Goal: Information Seeking & Learning: Learn about a topic

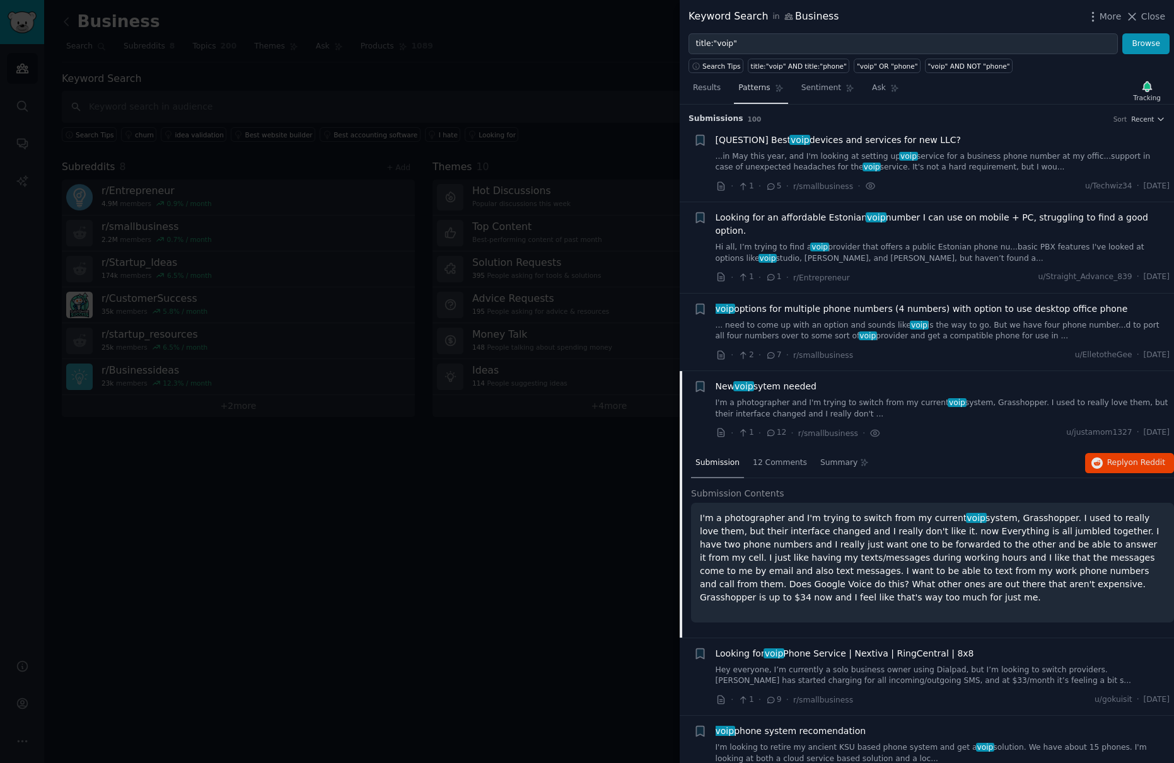
click at [759, 91] on span "Patterns" at bounding box center [754, 88] width 32 height 11
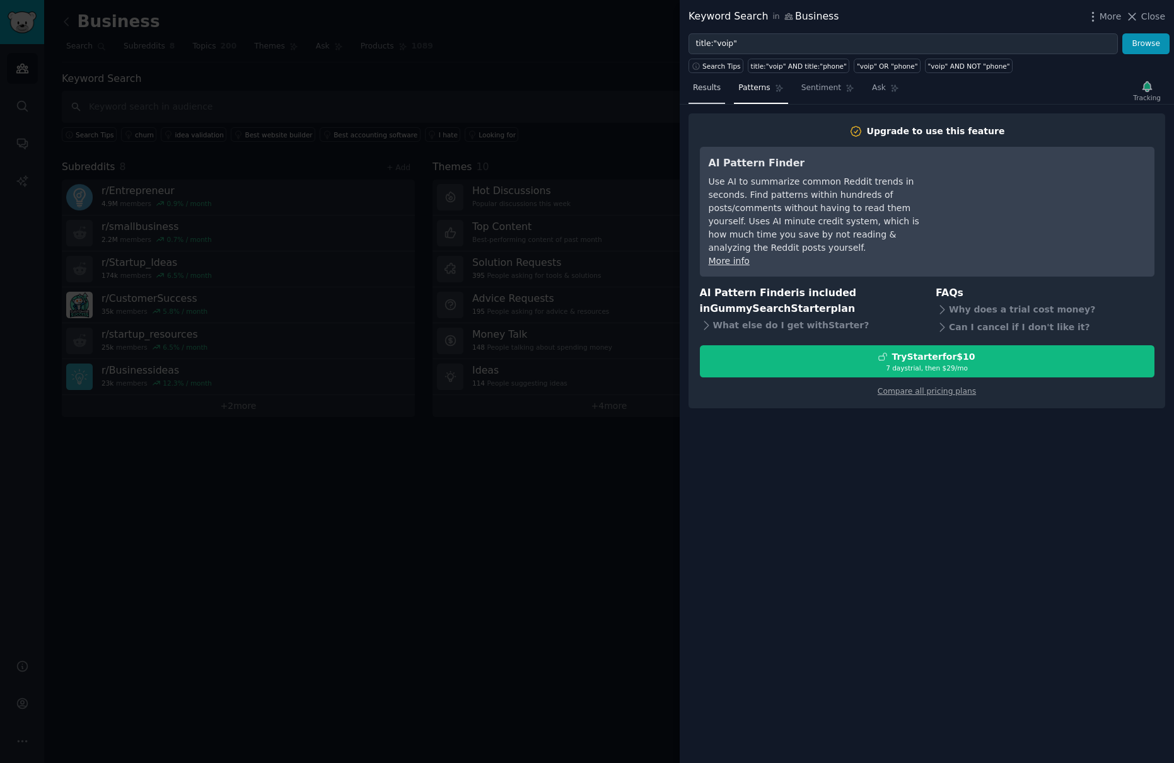
click at [702, 82] on link "Results" at bounding box center [706, 91] width 37 height 26
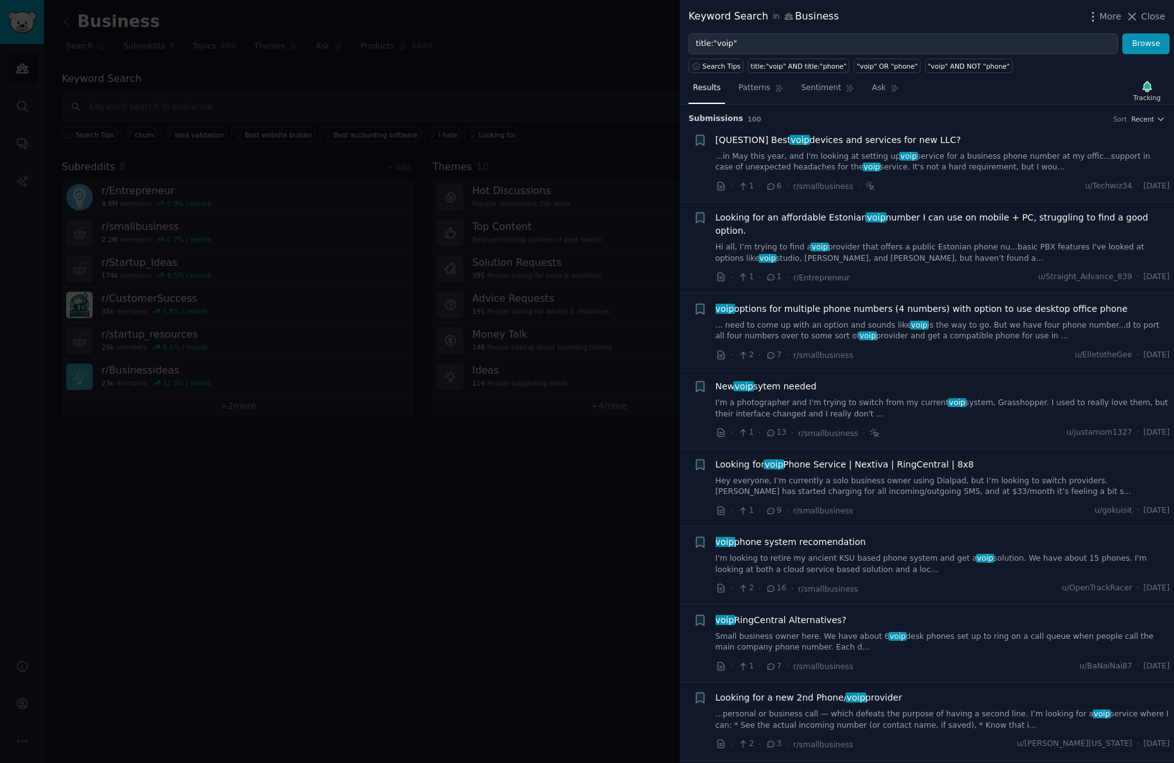
click at [351, 480] on div at bounding box center [587, 381] width 1174 height 763
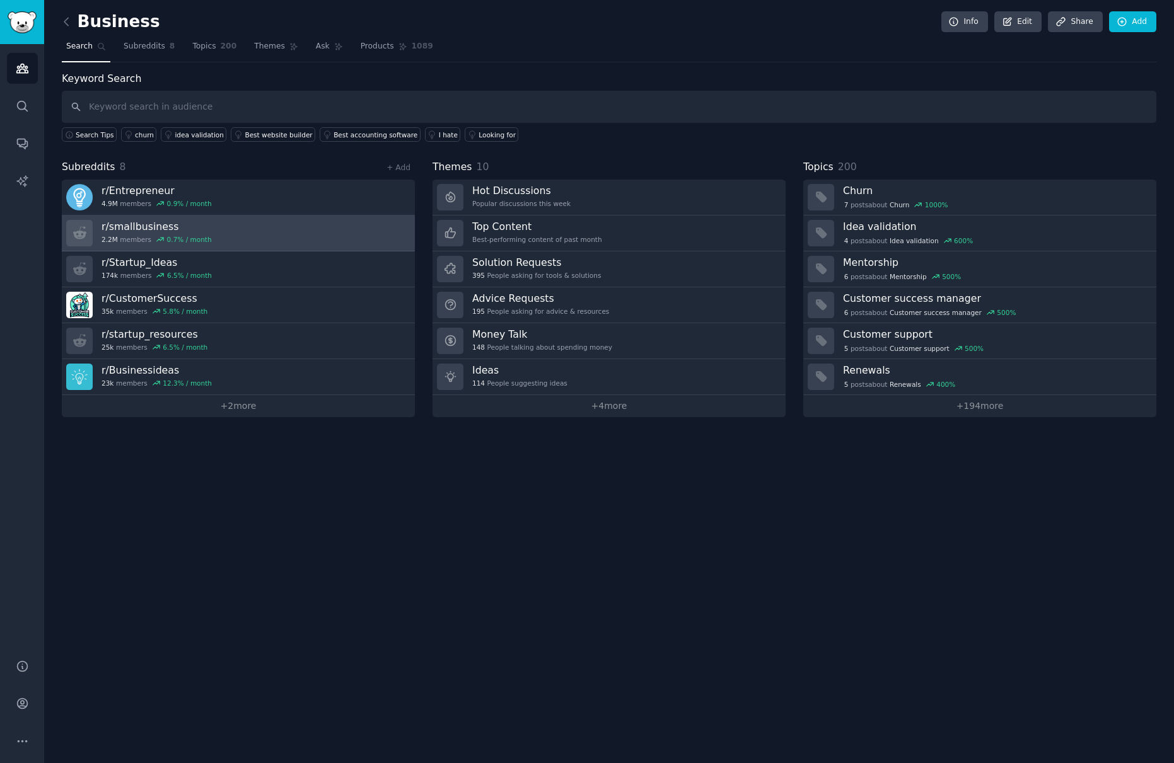
click at [253, 237] on link "r/ smallbusiness 2.2M members 0.7 % / month" at bounding box center [238, 234] width 353 height 36
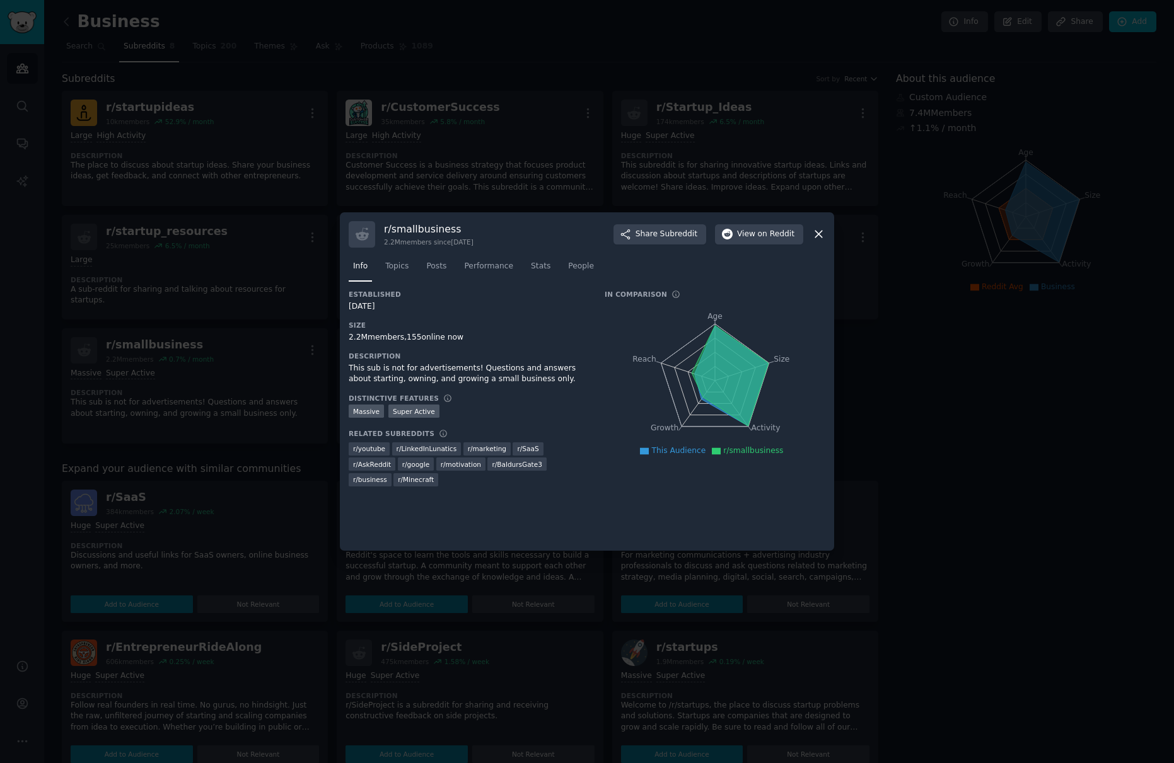
click at [265, 334] on div at bounding box center [587, 381] width 1174 height 763
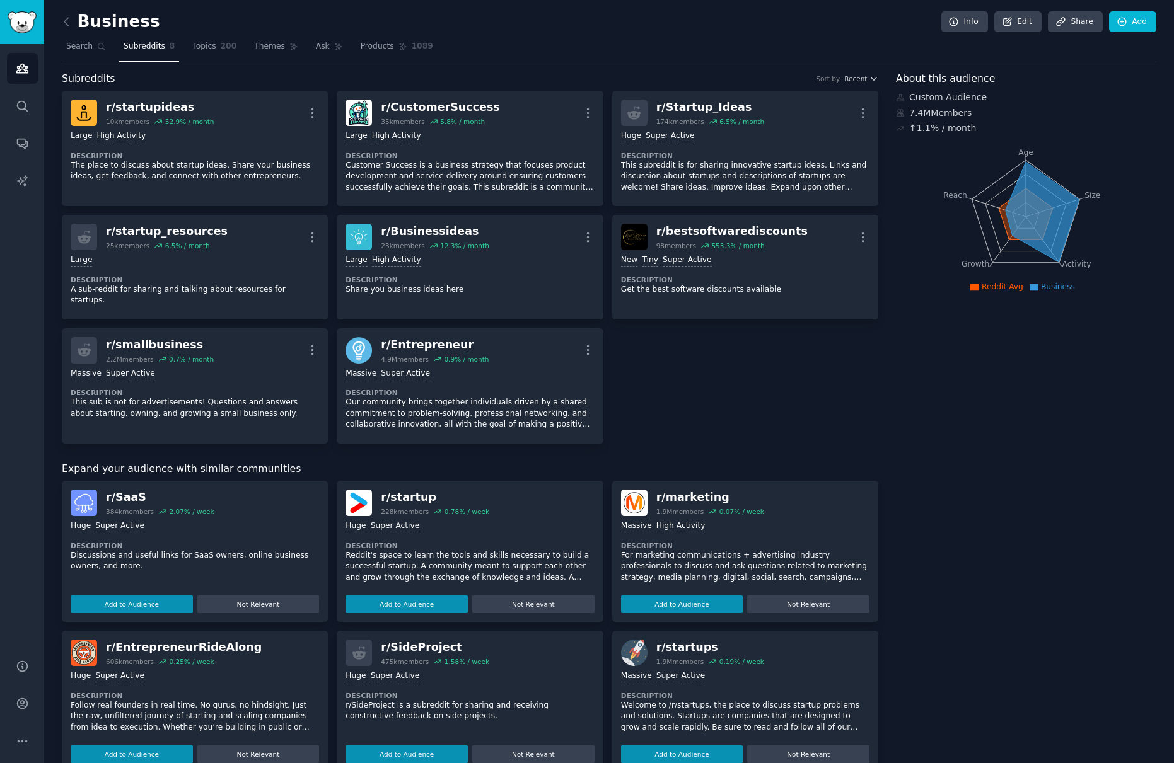
click at [134, 52] on link "Subreddits 8" at bounding box center [149, 50] width 60 height 26
click at [1008, 30] on link "Edit" at bounding box center [1017, 21] width 47 height 21
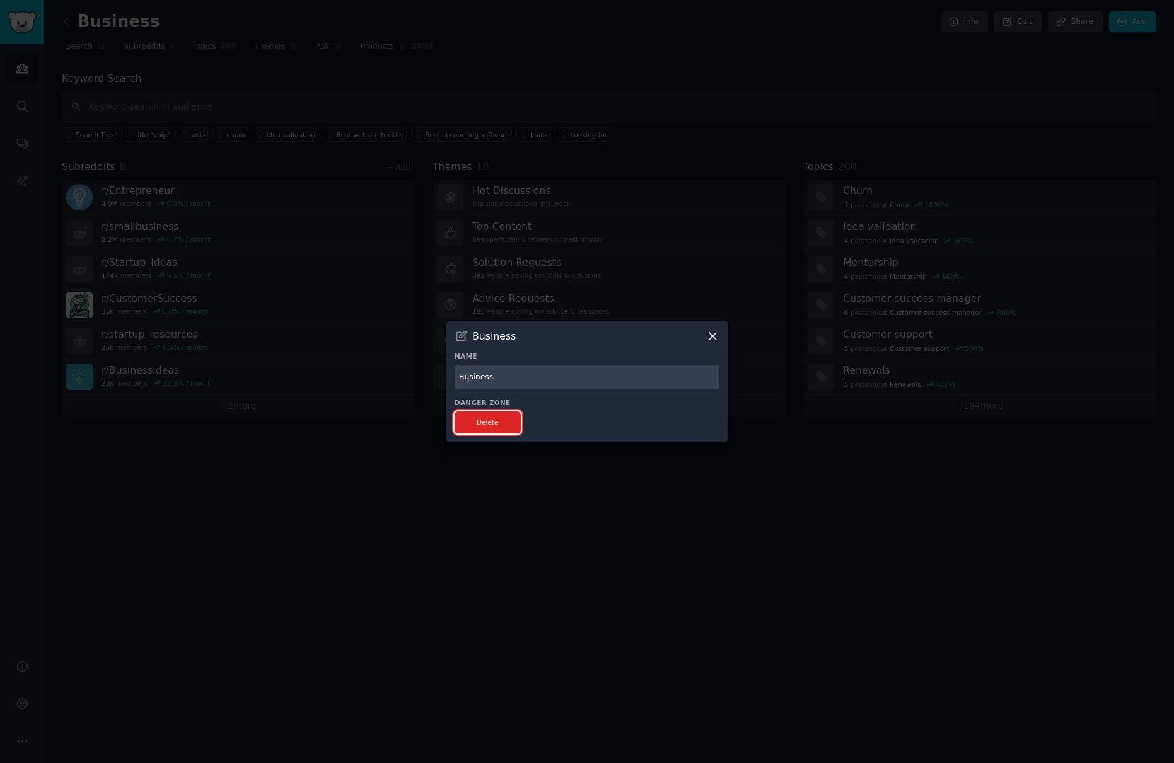
click at [496, 421] on button "Delete" at bounding box center [488, 423] width 66 height 22
click at [710, 339] on icon at bounding box center [712, 337] width 7 height 7
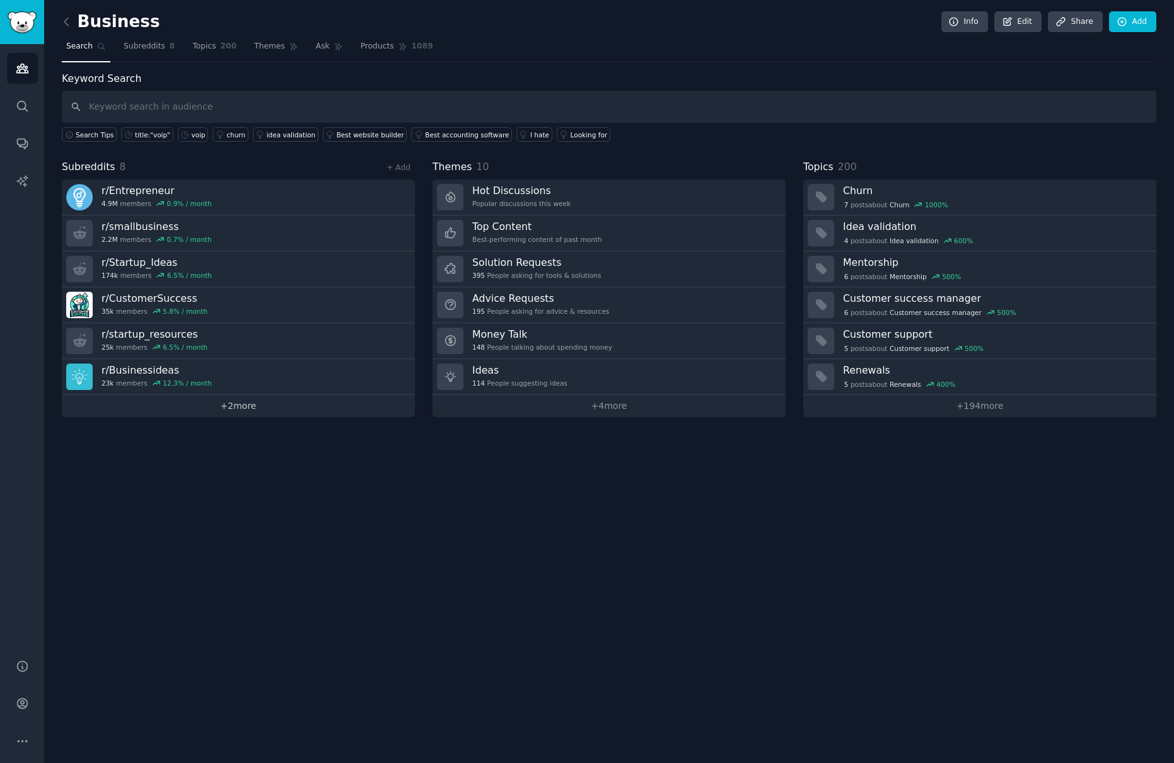
click at [231, 410] on link "+ 2 more" at bounding box center [238, 406] width 353 height 22
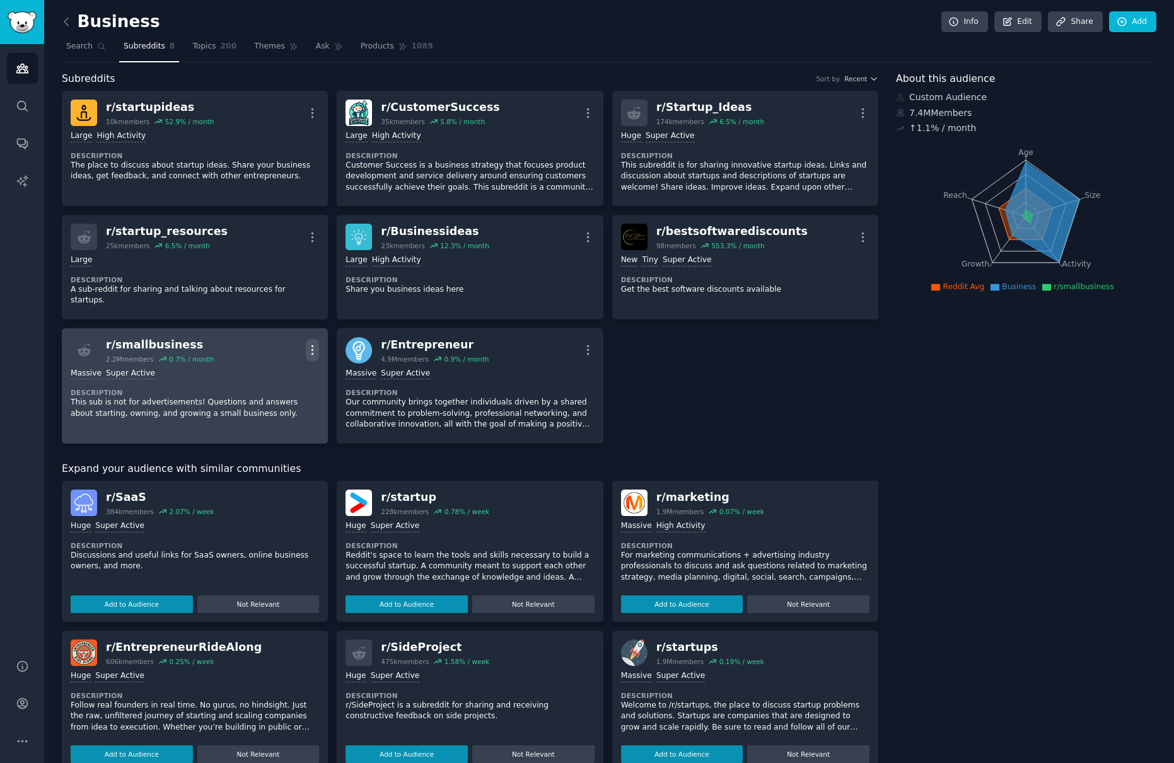
click at [315, 344] on icon "button" at bounding box center [312, 350] width 13 height 13
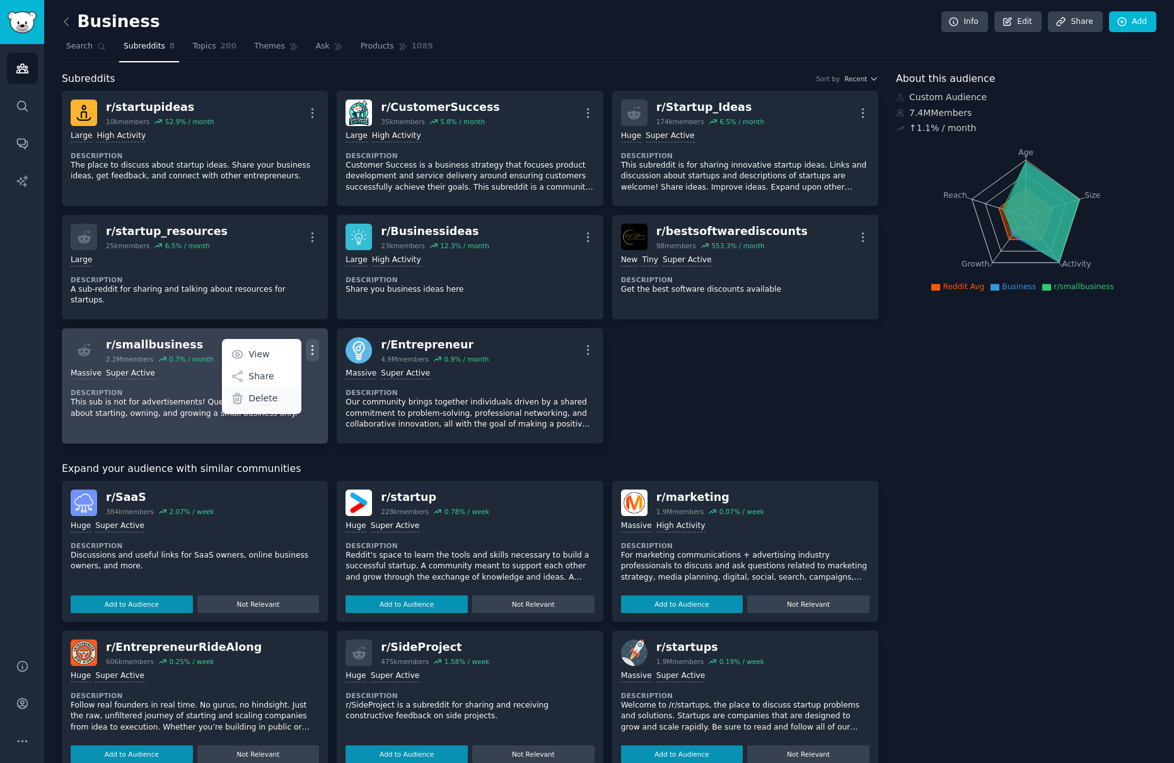
click at [270, 392] on p "Delete" at bounding box center [262, 398] width 29 height 13
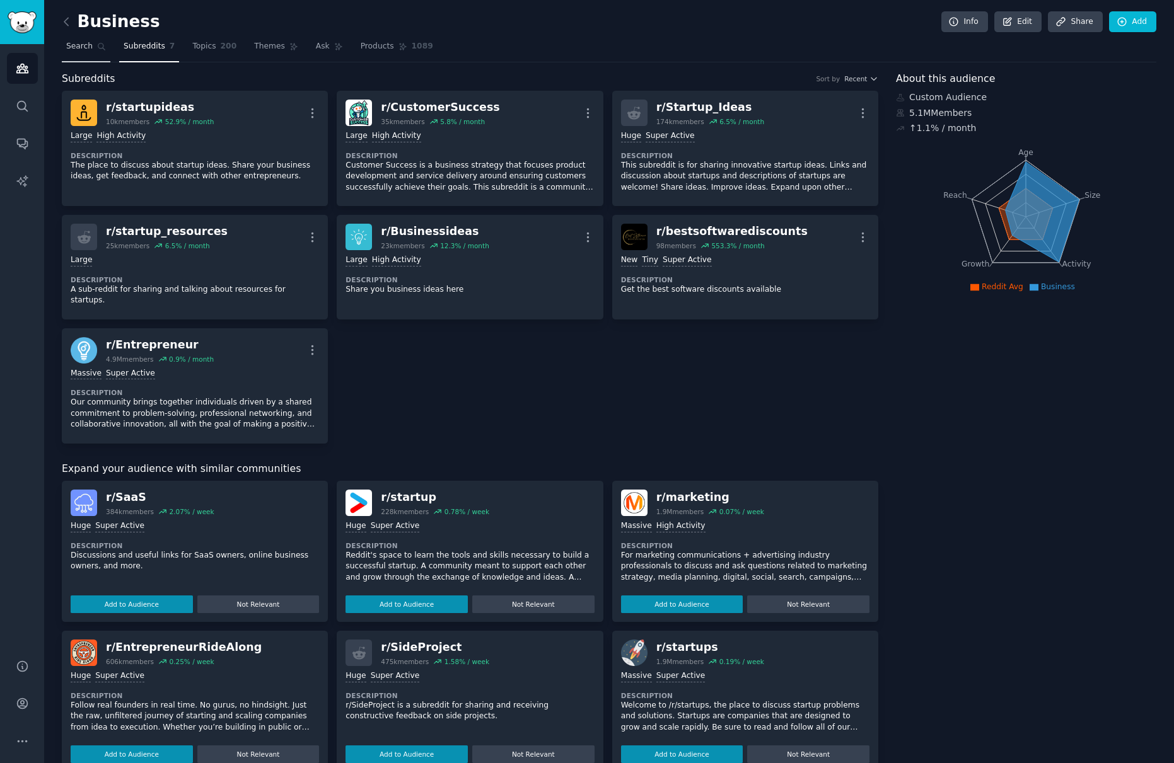
click at [76, 47] on span "Search" at bounding box center [79, 46] width 26 height 11
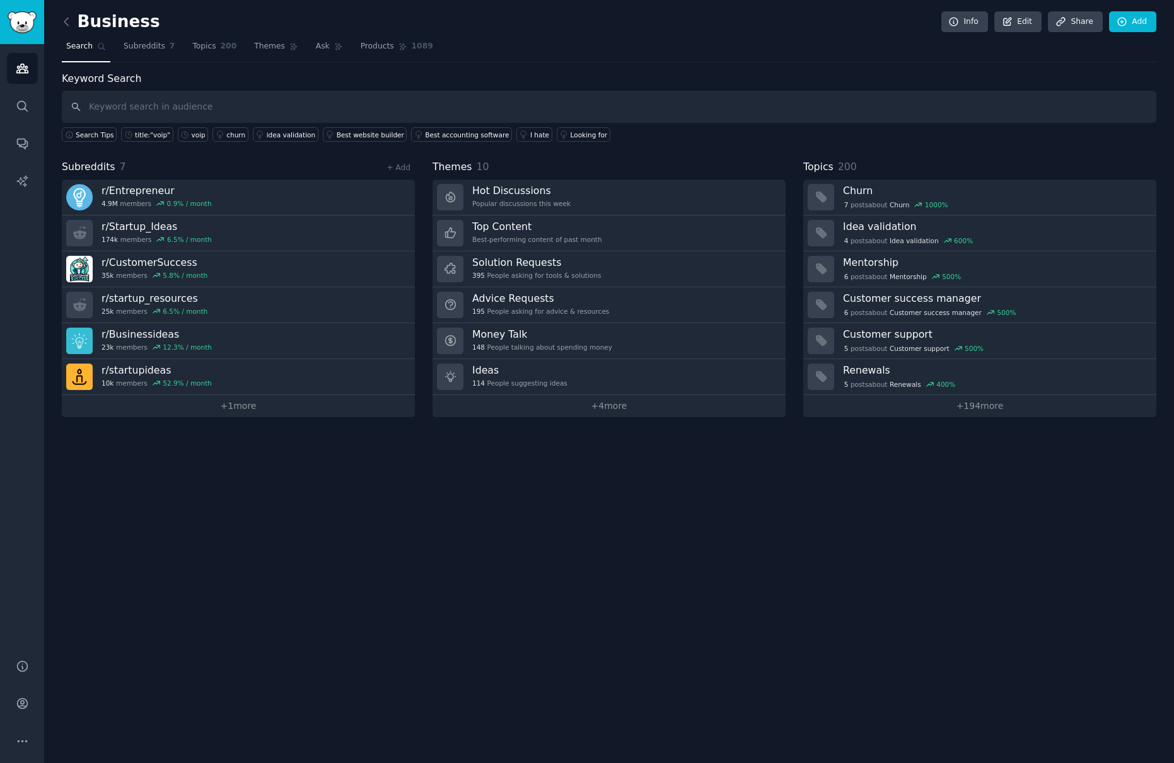
click at [295, 89] on div "Keyword Search Search Tips title:"voip" voip churn idea validation Best website…" at bounding box center [609, 106] width 1094 height 71
click at [276, 114] on input "text" at bounding box center [609, 107] width 1094 height 32
type input "voip"
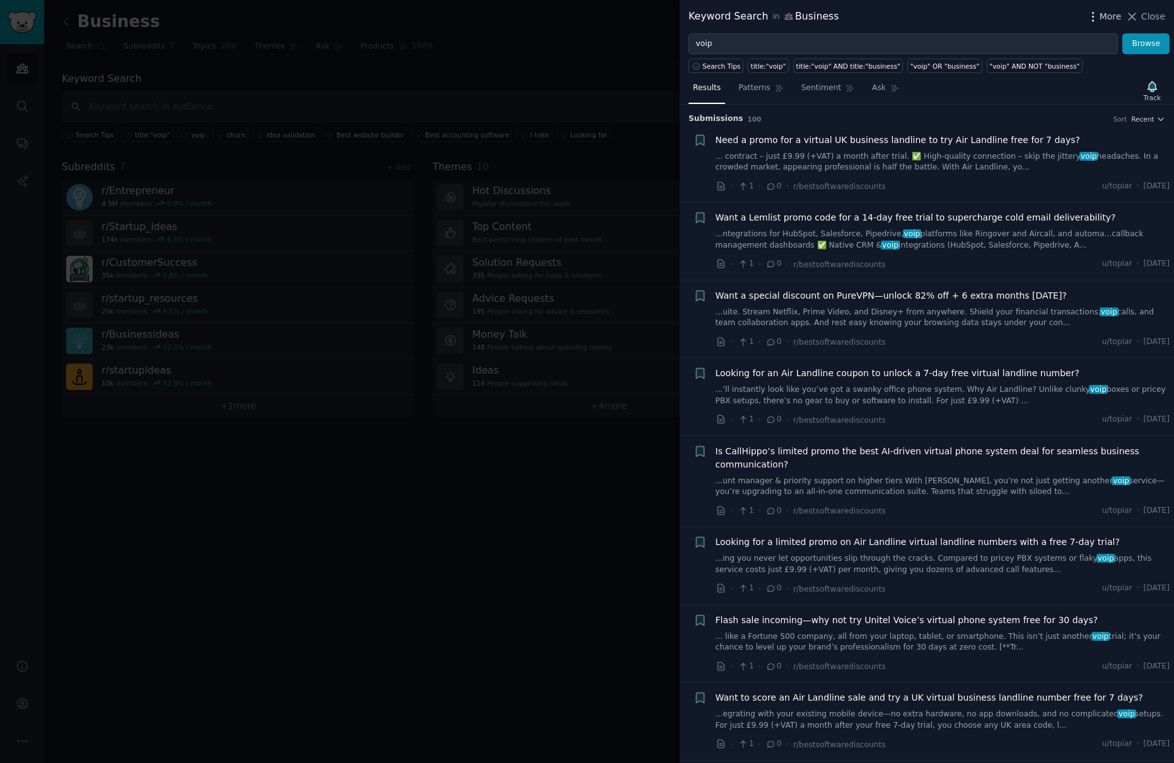
click at [1113, 11] on span "More" at bounding box center [1111, 16] width 22 height 13
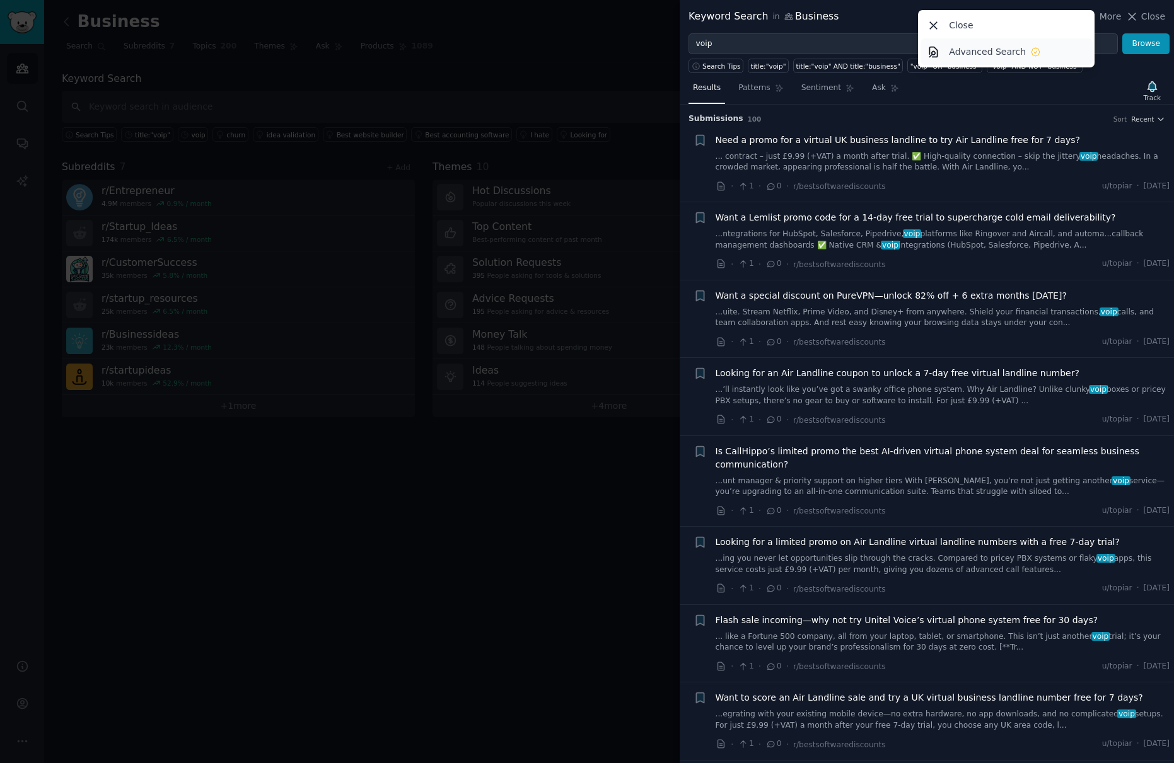
click at [972, 57] on p "Advanced Search" at bounding box center [987, 51] width 77 height 13
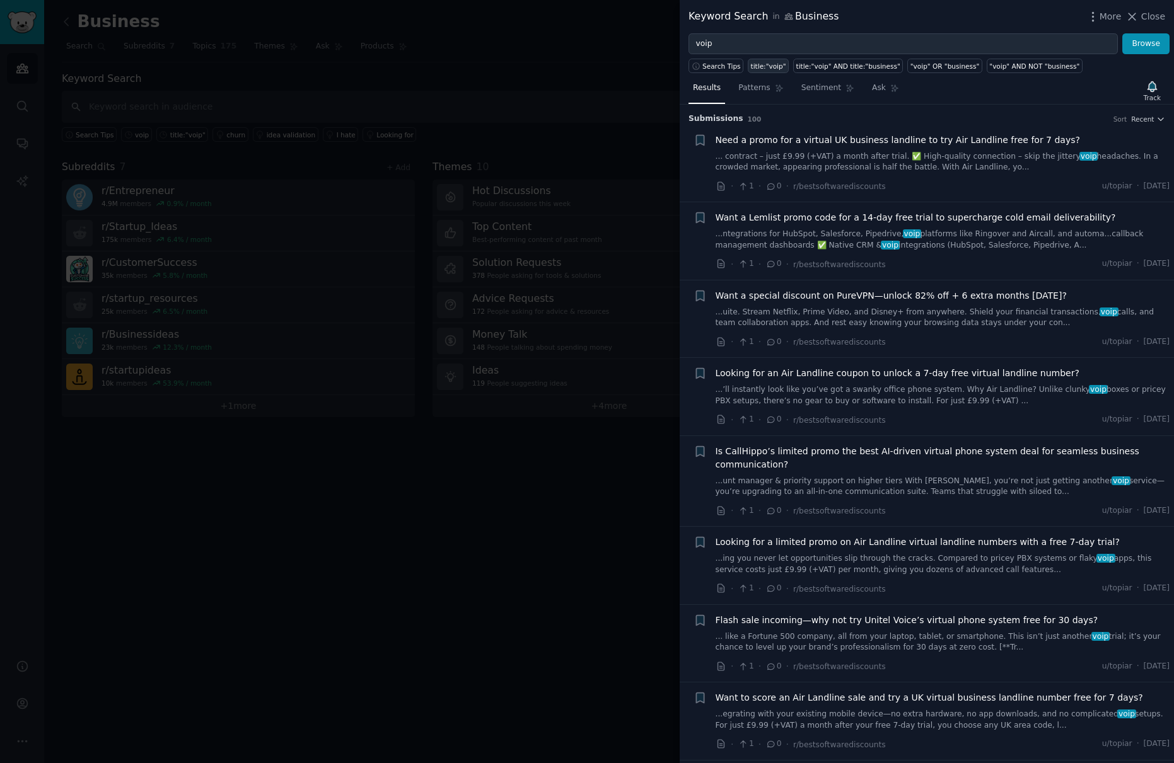
click at [767, 68] on div "title:"voip"" at bounding box center [768, 66] width 35 height 9
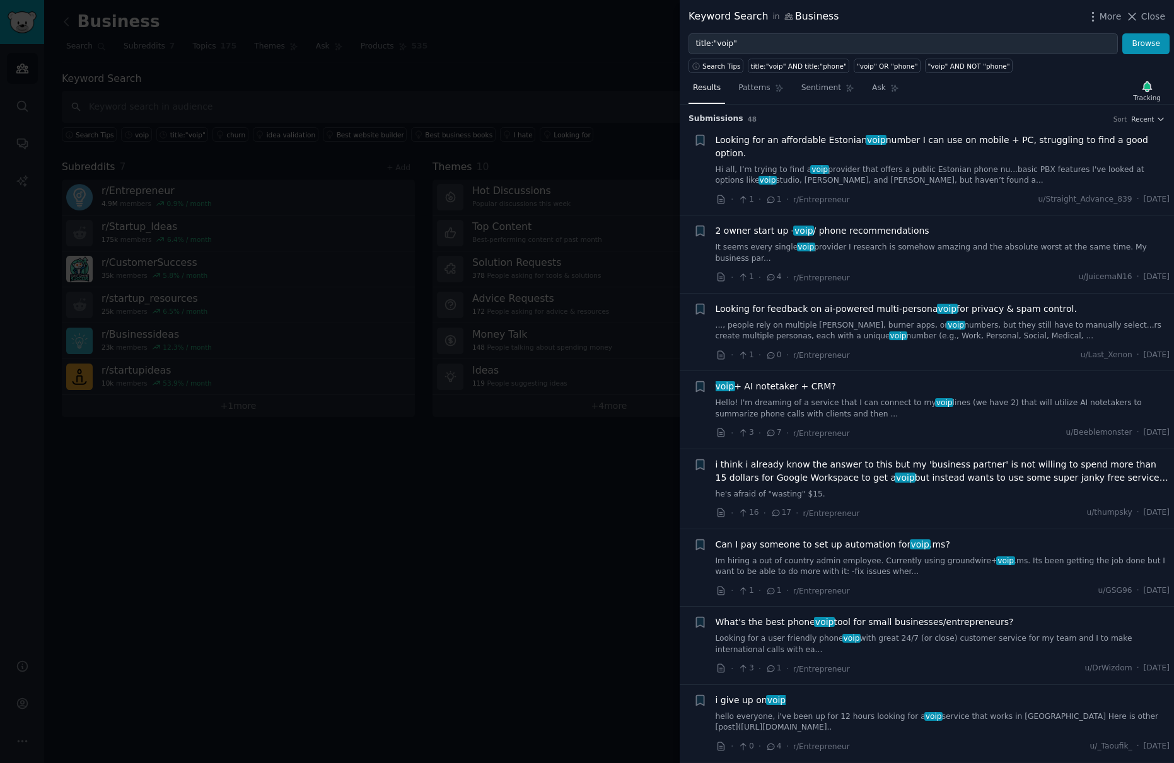
click at [825, 224] on span "2 owner start up - voip / phone recommendations" at bounding box center [823, 230] width 214 height 13
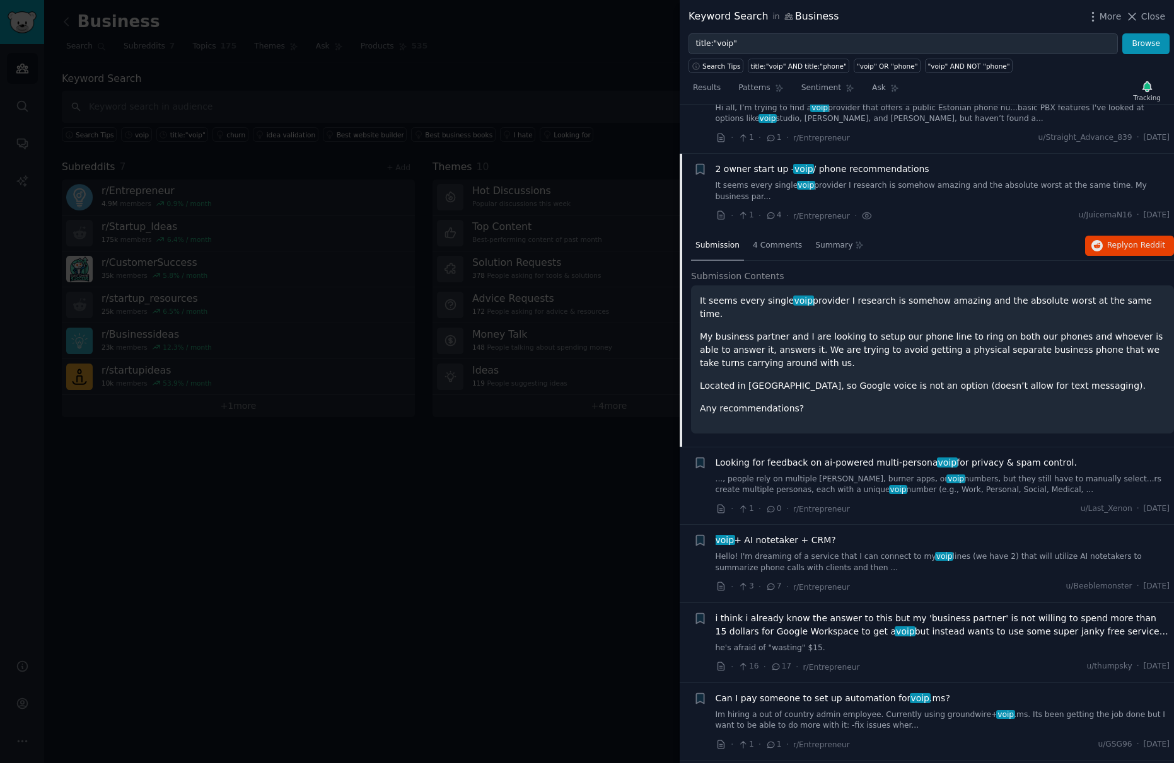
scroll to position [98, 0]
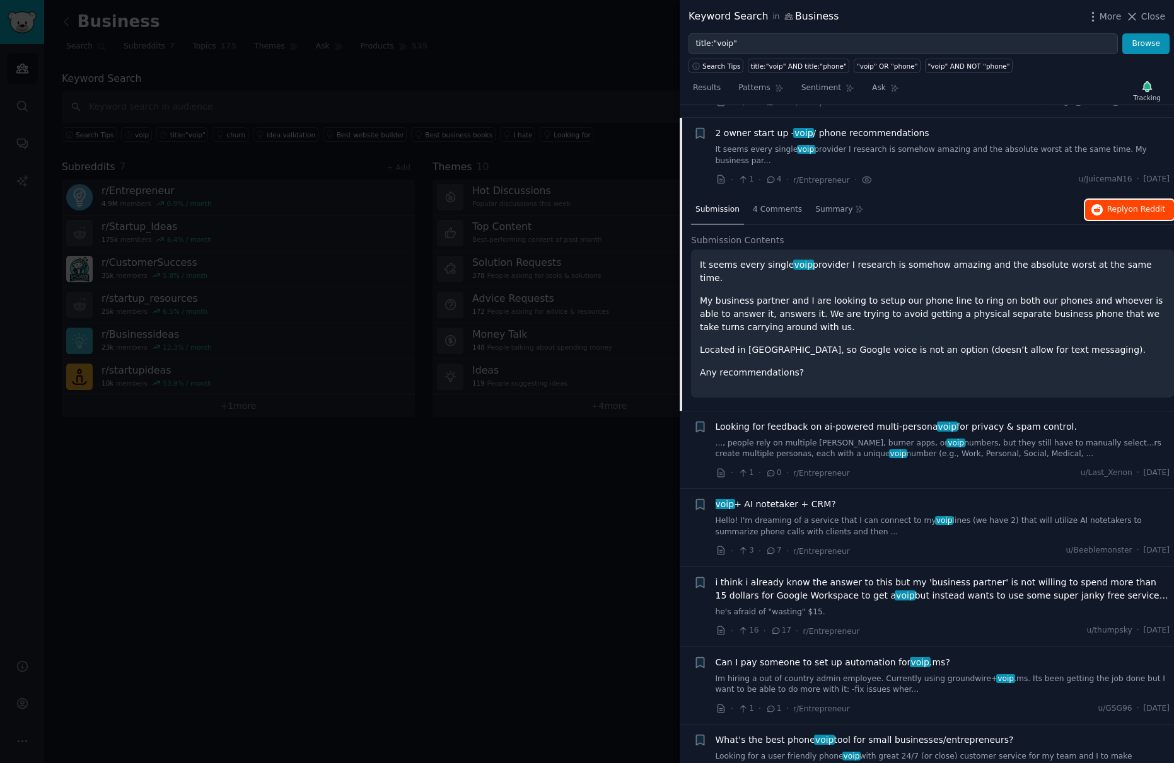
click at [1122, 200] on button "Reply on Reddit" at bounding box center [1129, 210] width 89 height 20
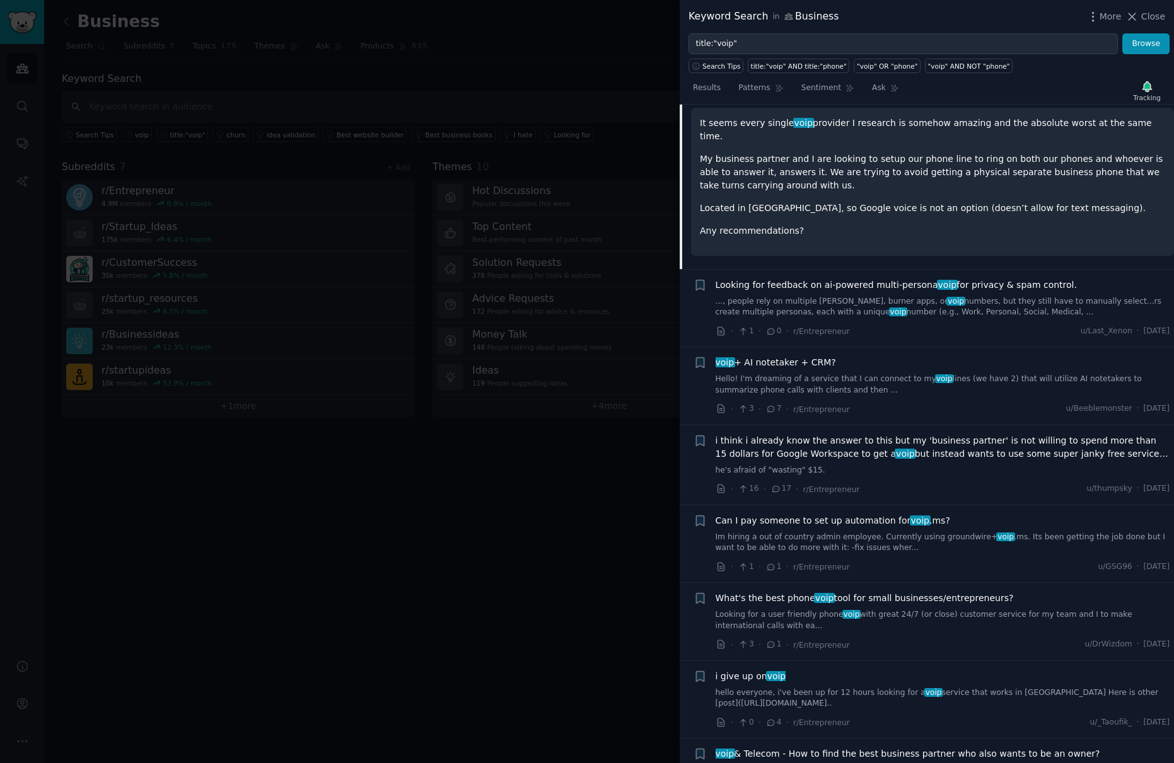
scroll to position [256, 0]
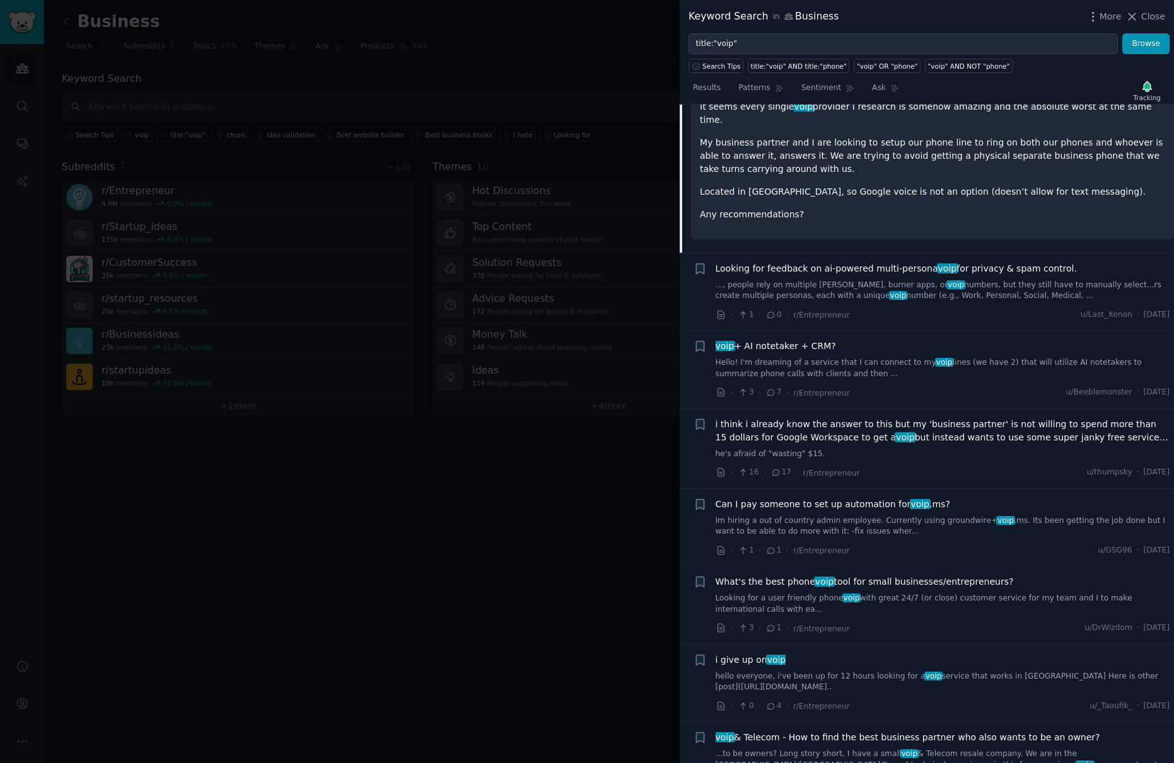
click at [859, 498] on span "Can I pay someone to set up automation for voip .ms?" at bounding box center [833, 504] width 235 height 13
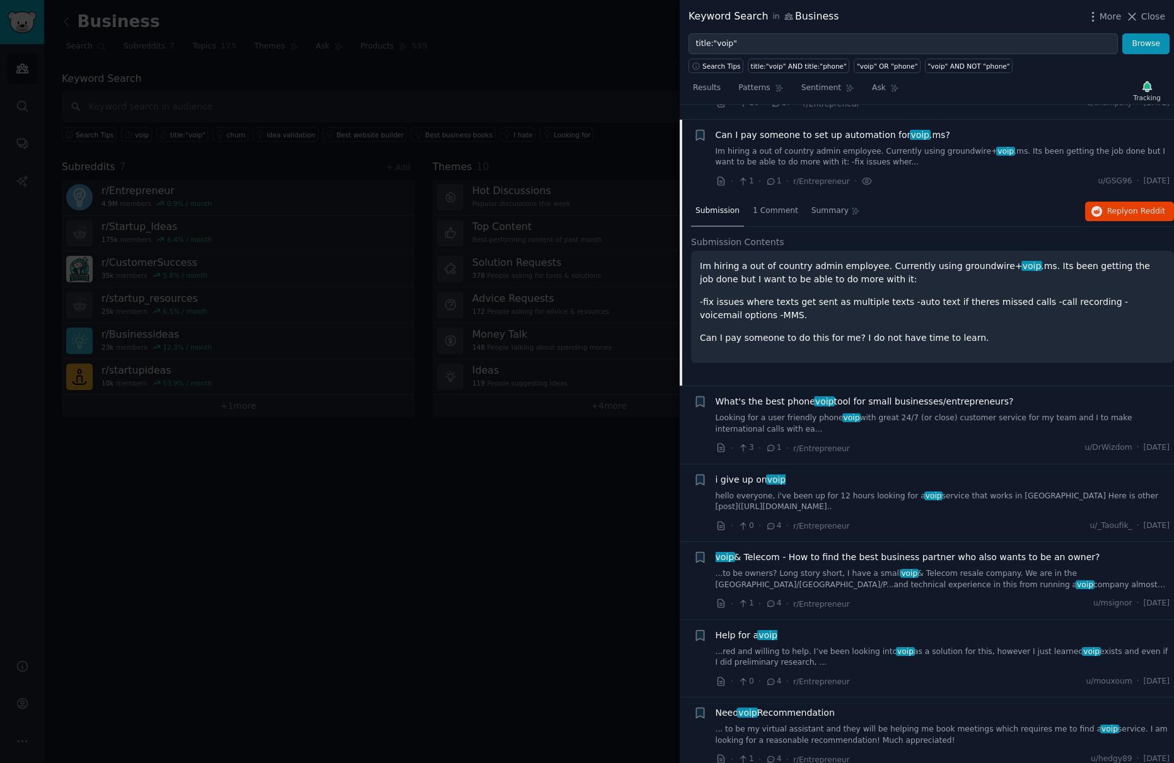
scroll to position [412, 0]
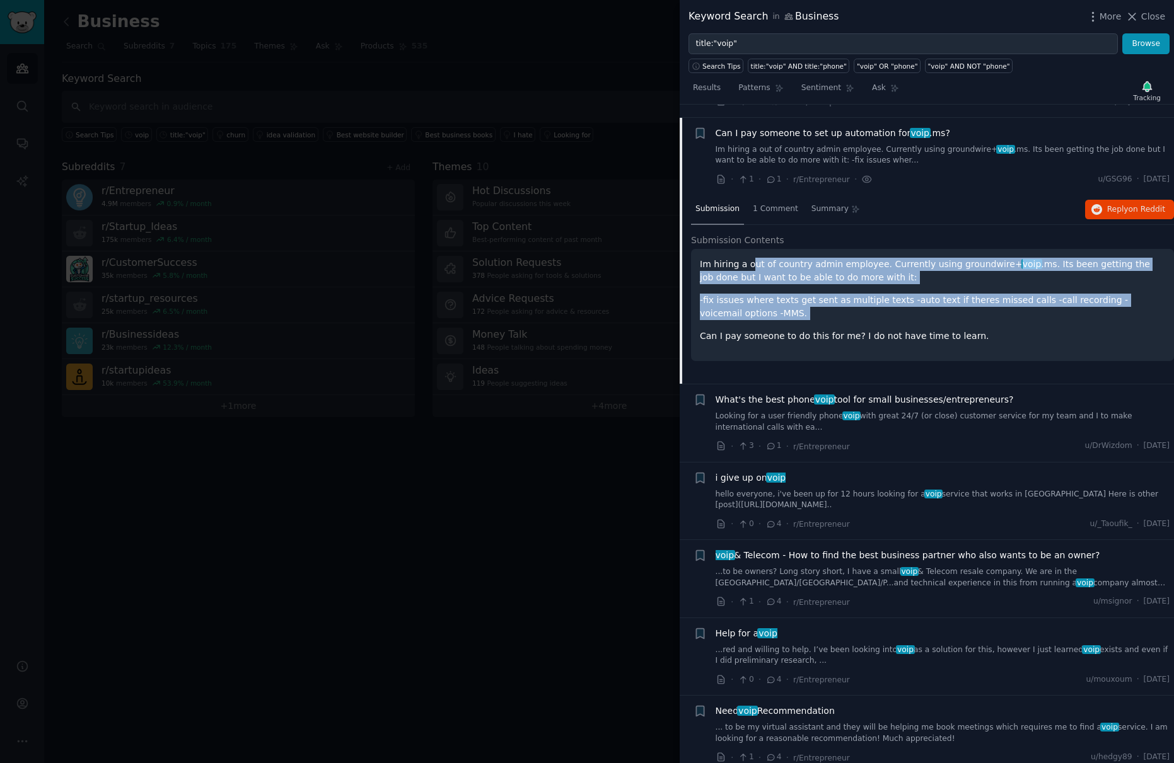
drag, startPoint x: 748, startPoint y: 256, endPoint x: 886, endPoint y: 313, distance: 149.5
click at [886, 313] on div "Im hiring a out of country admin employee. Currently using groundwire+ voip .ms…" at bounding box center [932, 300] width 465 height 85
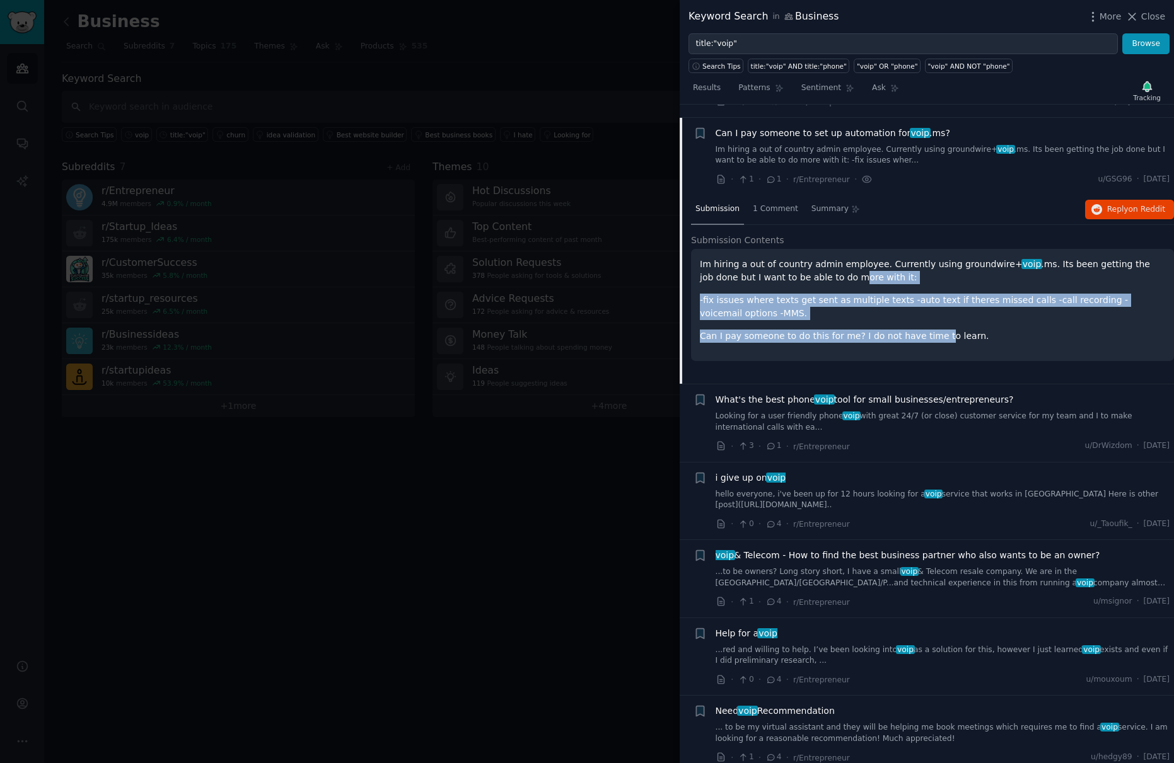
drag, startPoint x: 799, startPoint y: 270, endPoint x: 931, endPoint y: 316, distance: 139.8
click at [931, 316] on div "Im hiring a out of country admin employee. Currently using groundwire+ voip .ms…" at bounding box center [932, 300] width 465 height 85
click at [931, 330] on p "Can I pay someone to do this for me? I do not have time to learn." at bounding box center [932, 336] width 465 height 13
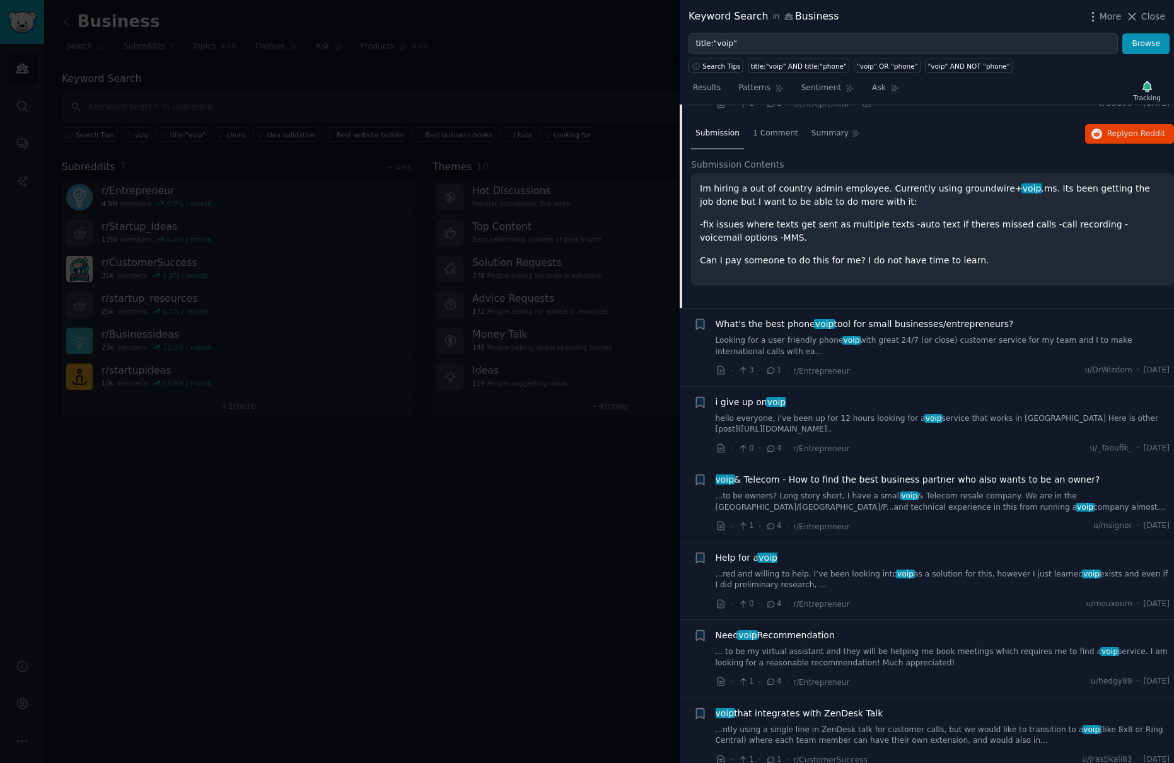
scroll to position [525, 0]
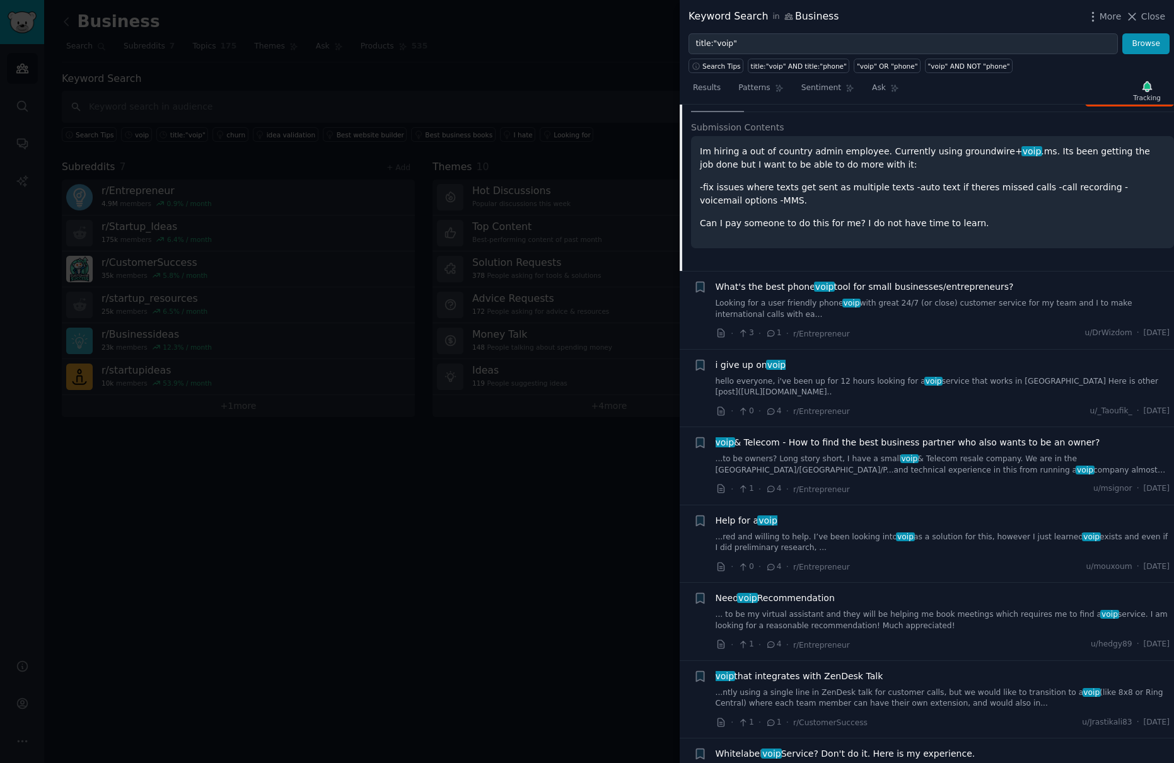
click at [946, 281] on span "What's the best phone voip tool for small businesses/entrepreneurs?" at bounding box center [865, 287] width 298 height 13
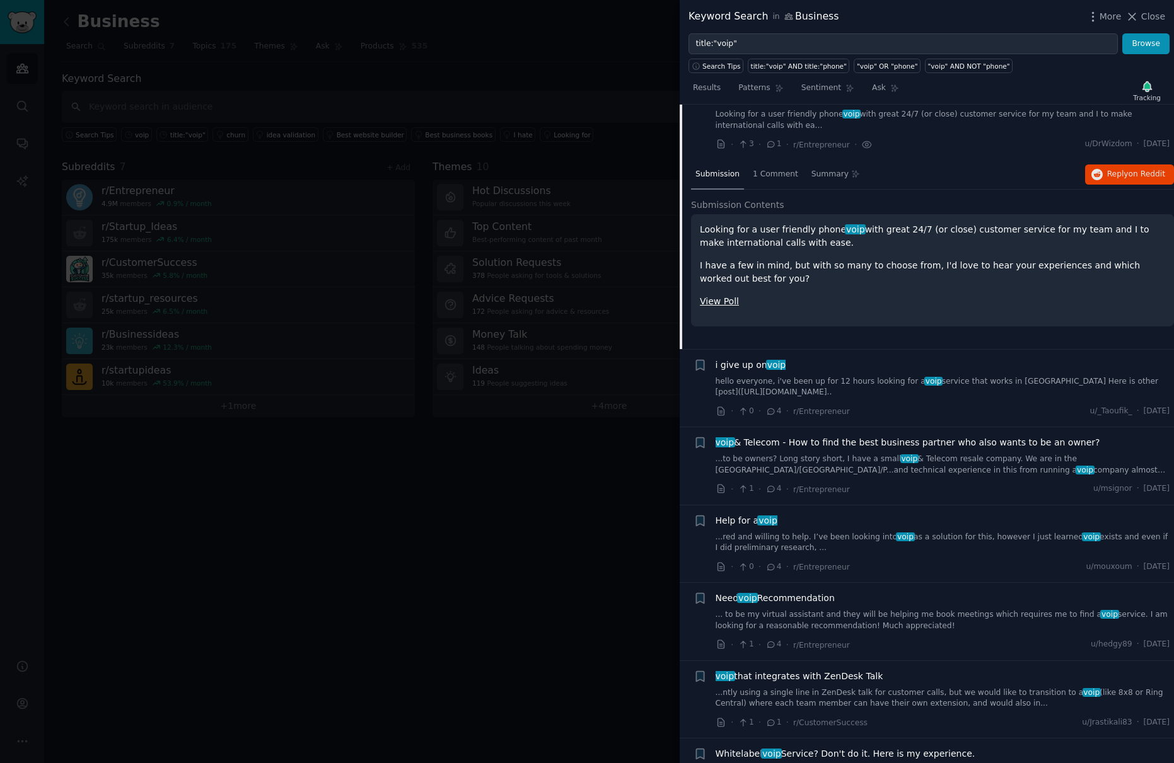
scroll to position [489, 0]
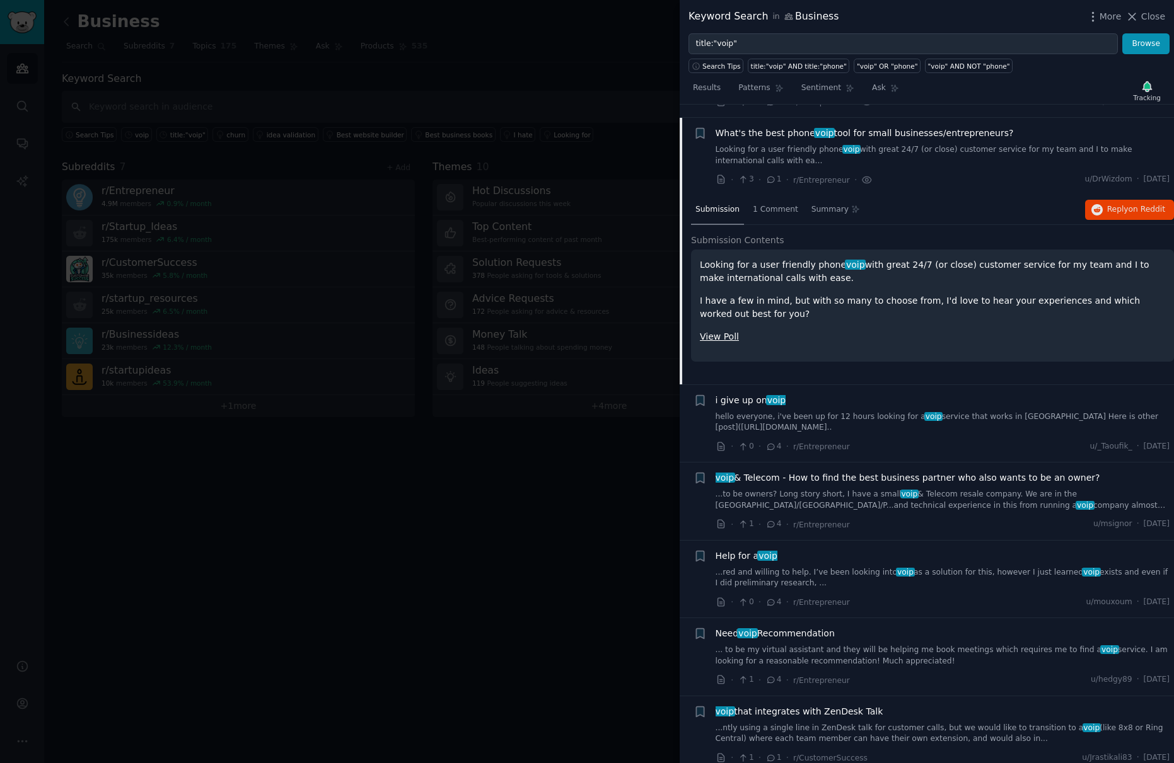
click at [729, 332] on link "View Poll" at bounding box center [719, 337] width 39 height 10
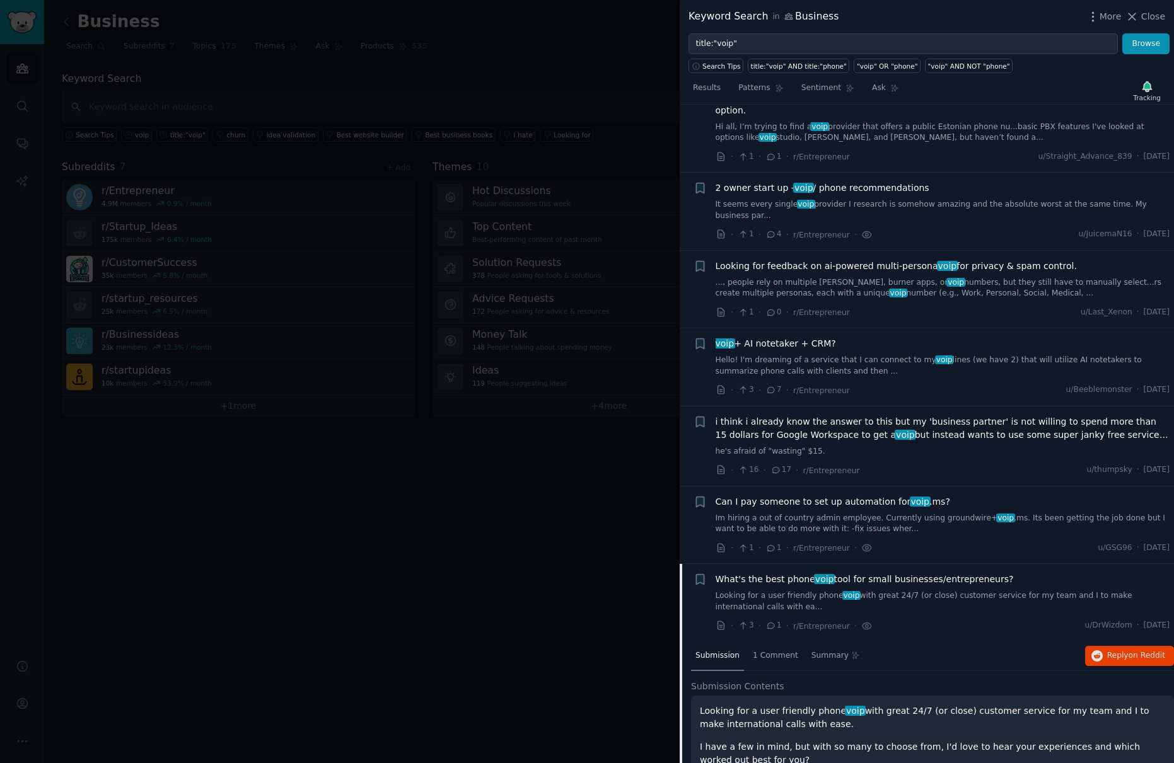
scroll to position [0, 0]
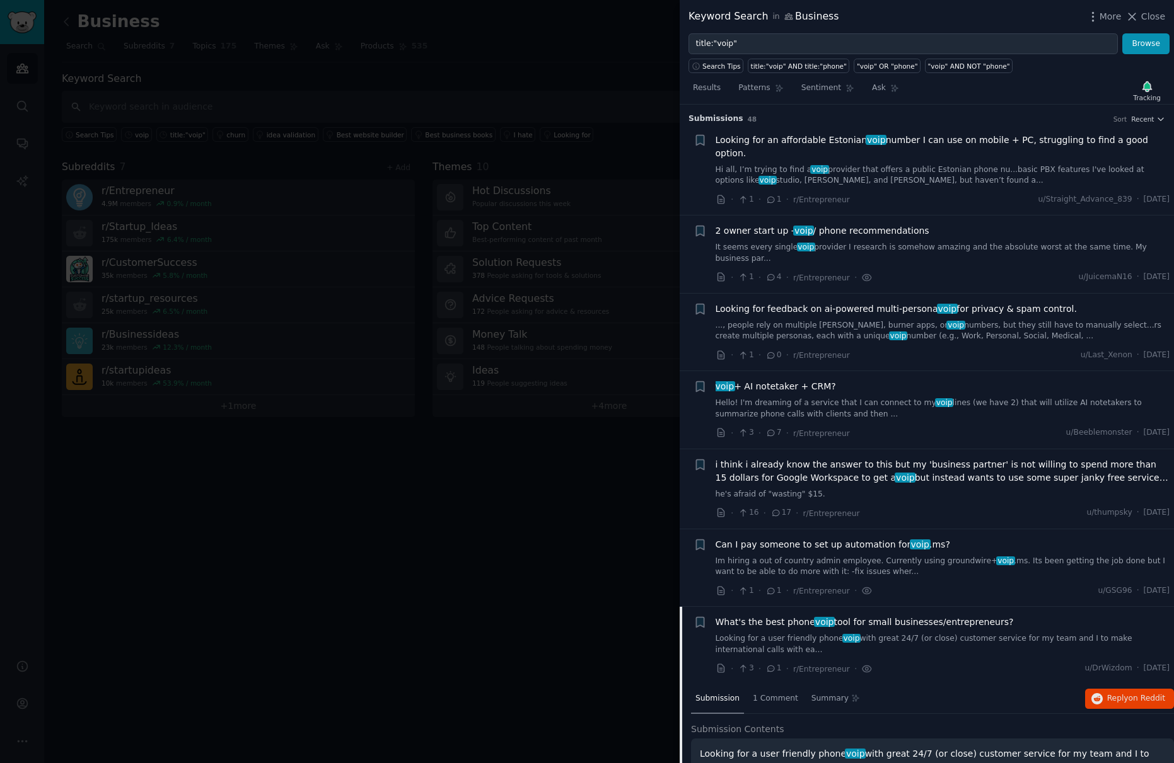
click at [843, 303] on span "Looking for feedback on ai-powered multi-persona voip for privacy & spam contro…" at bounding box center [896, 309] width 361 height 13
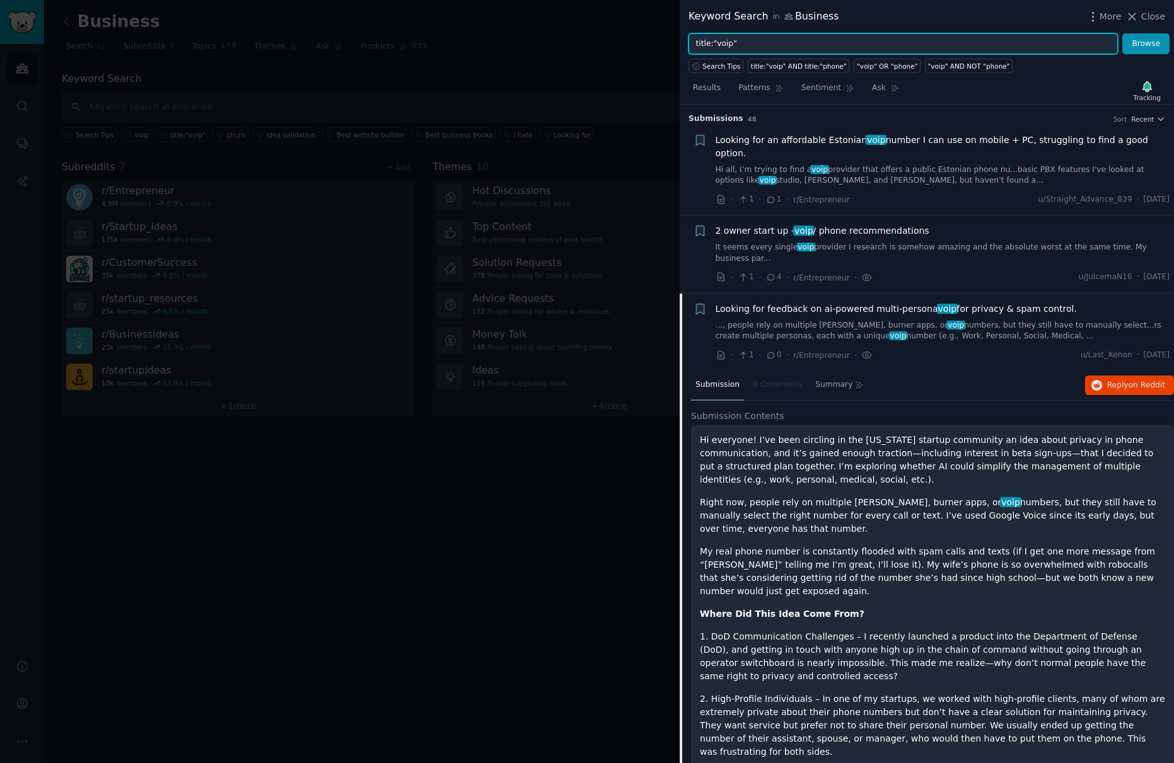
click at [726, 42] on input "title:"voip"" at bounding box center [902, 43] width 429 height 21
type input "title:"phone""
click at [1122, 33] on button "Browse" at bounding box center [1145, 43] width 47 height 21
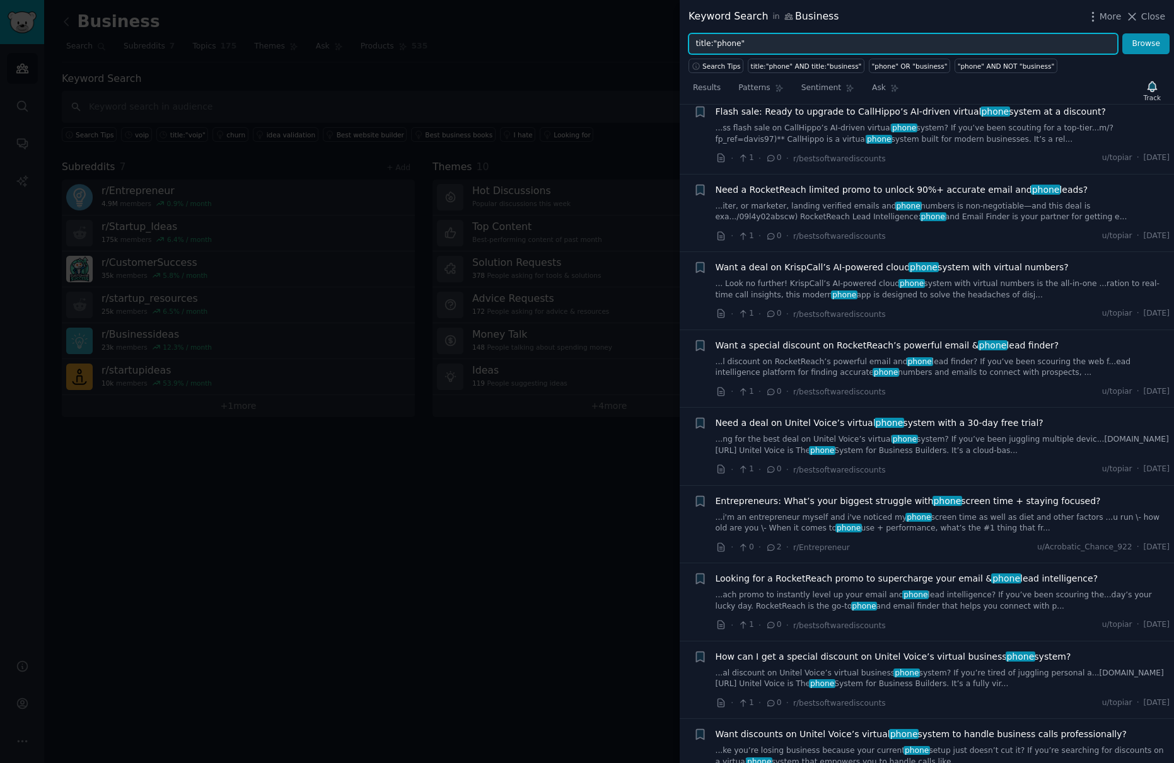
scroll to position [1482, 0]
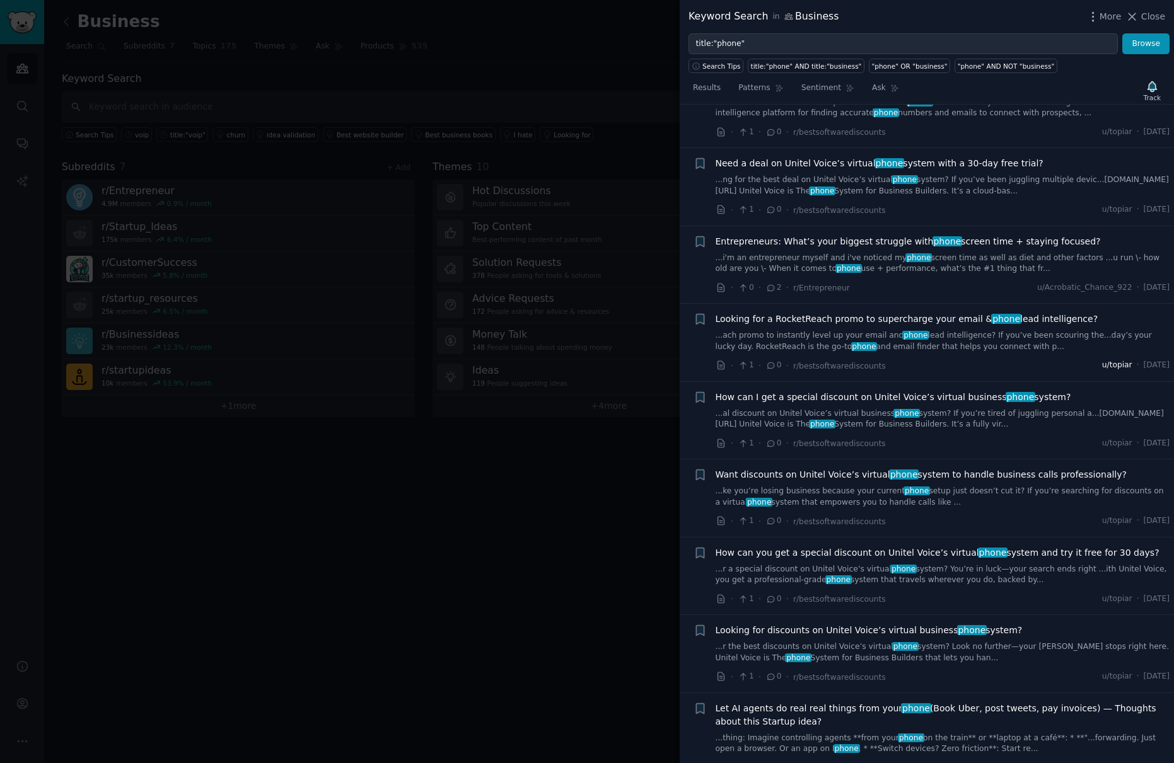
click at [1102, 368] on span "u/topiar" at bounding box center [1117, 365] width 30 height 11
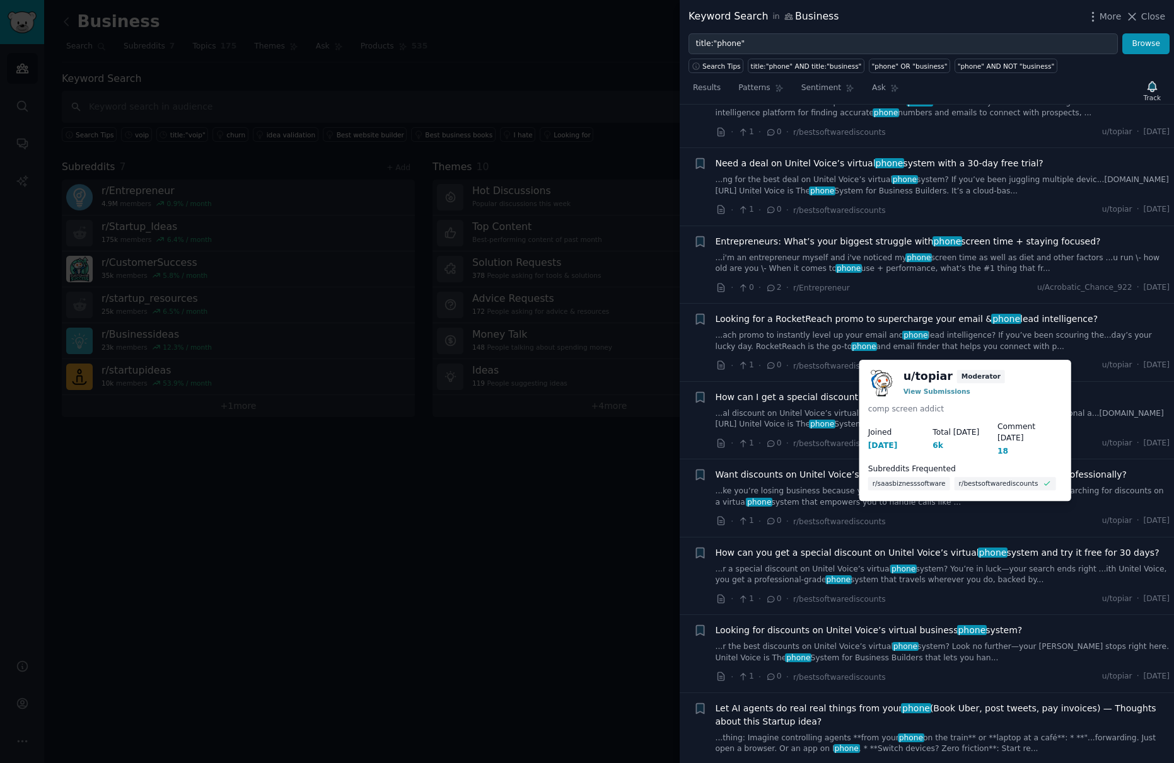
click at [1060, 374] on div "u/ topiar Moderator View Submissions" at bounding box center [965, 383] width 194 height 29
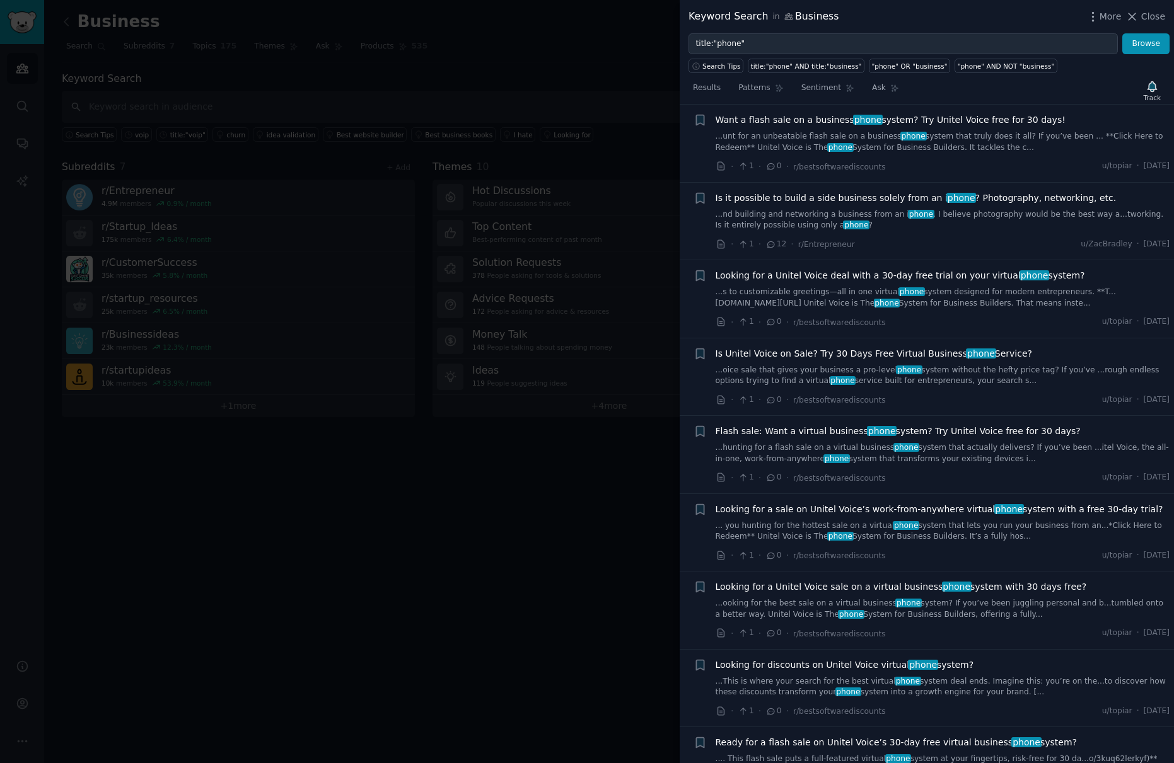
scroll to position [3411, 0]
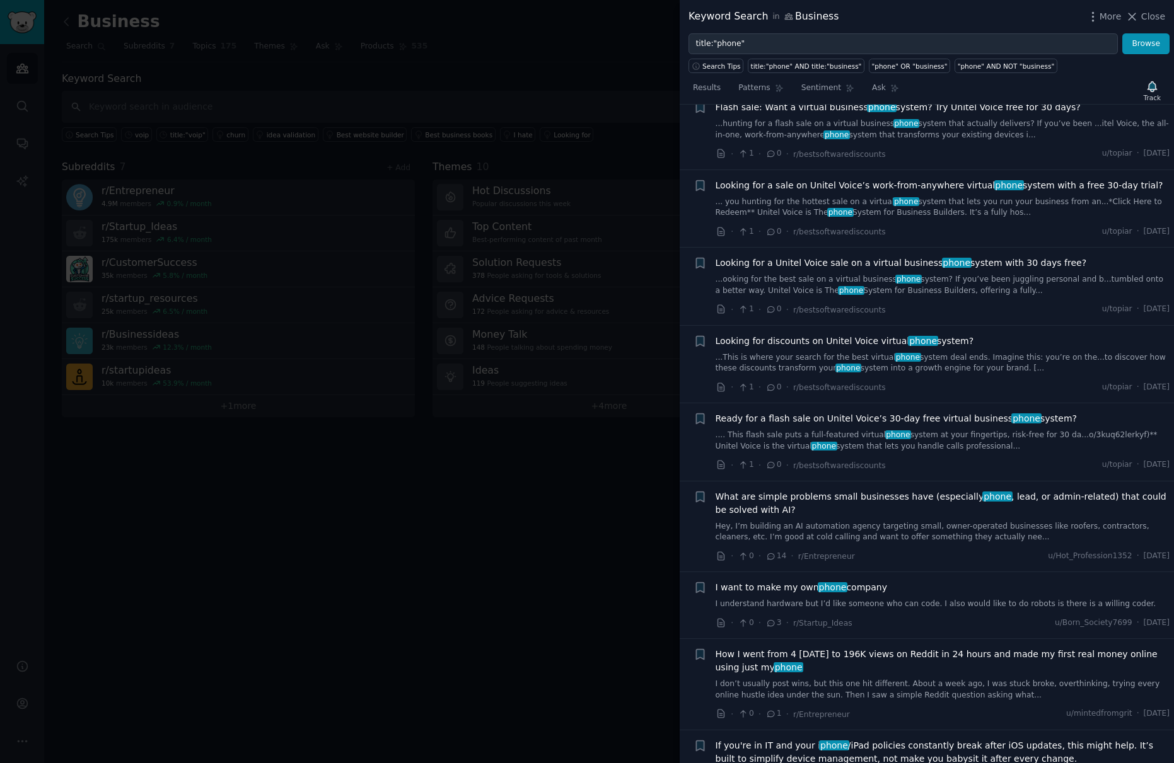
click at [557, 461] on div at bounding box center [587, 381] width 1174 height 763
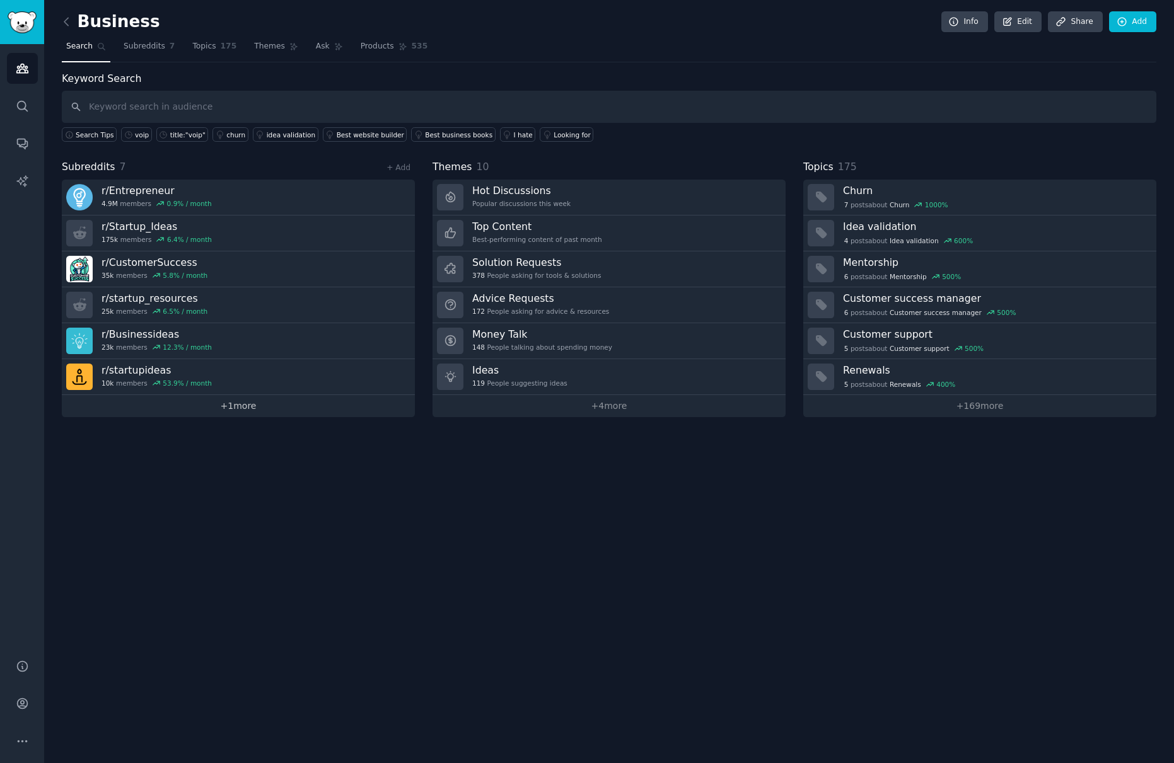
click at [231, 412] on link "+ 1 more" at bounding box center [238, 406] width 353 height 22
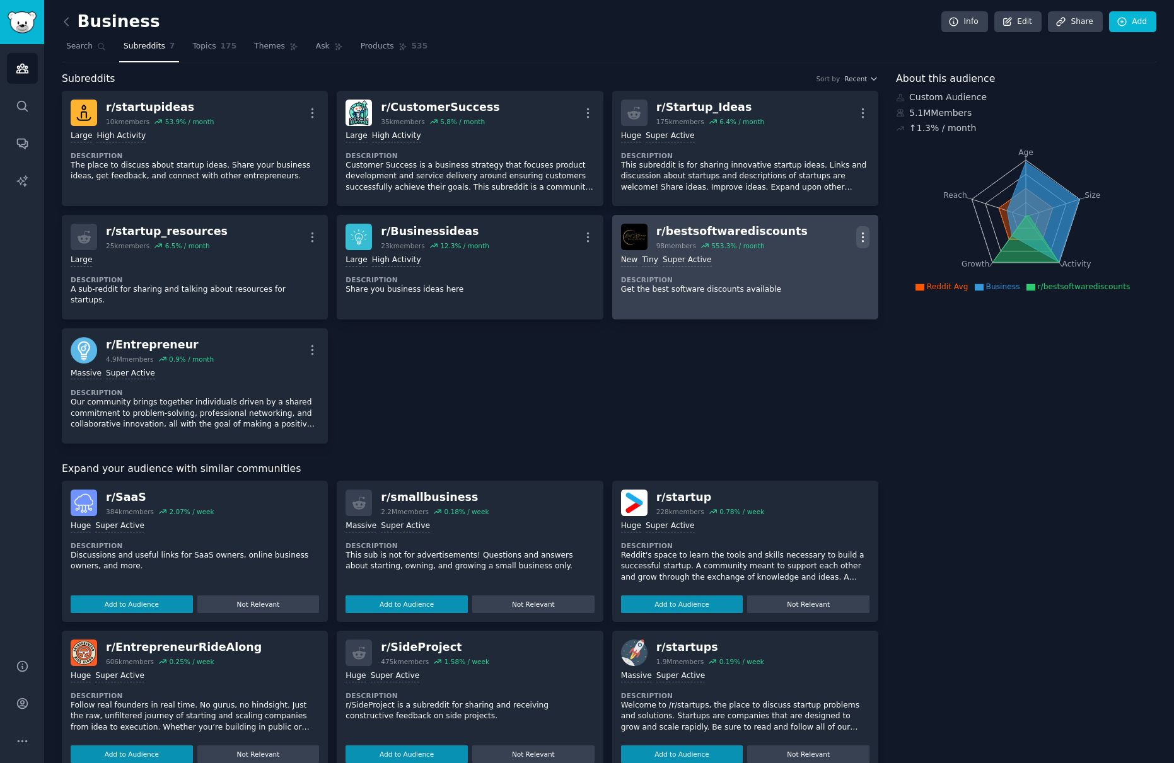
click at [856, 236] on icon "button" at bounding box center [862, 237] width 13 height 13
click at [815, 287] on p "Delete" at bounding box center [813, 285] width 29 height 13
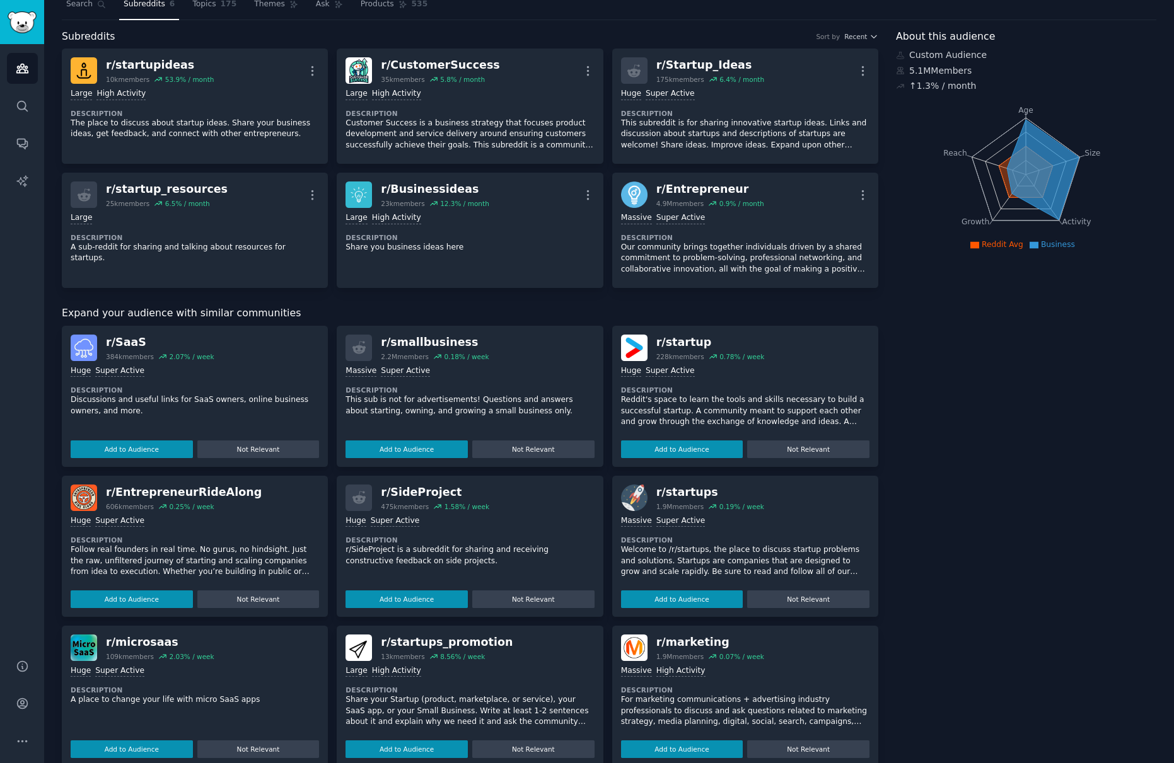
scroll to position [170, 0]
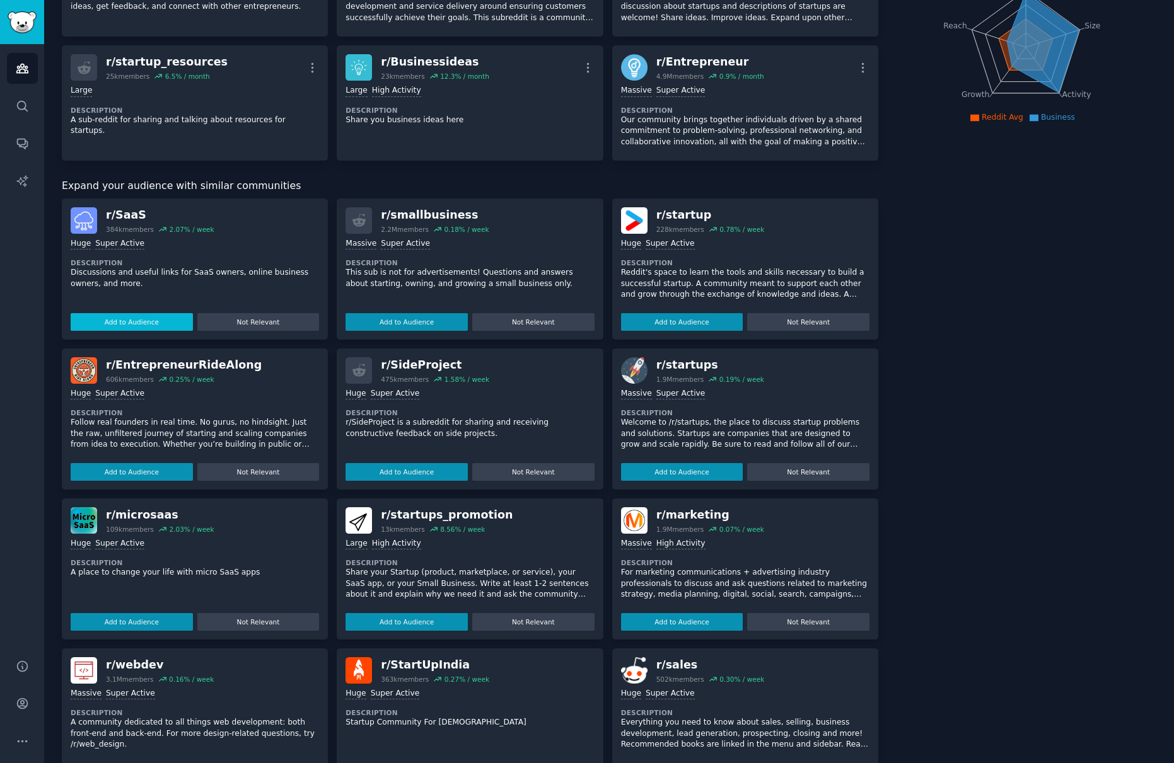
click at [131, 320] on button "Add to Audience" at bounding box center [132, 322] width 122 height 18
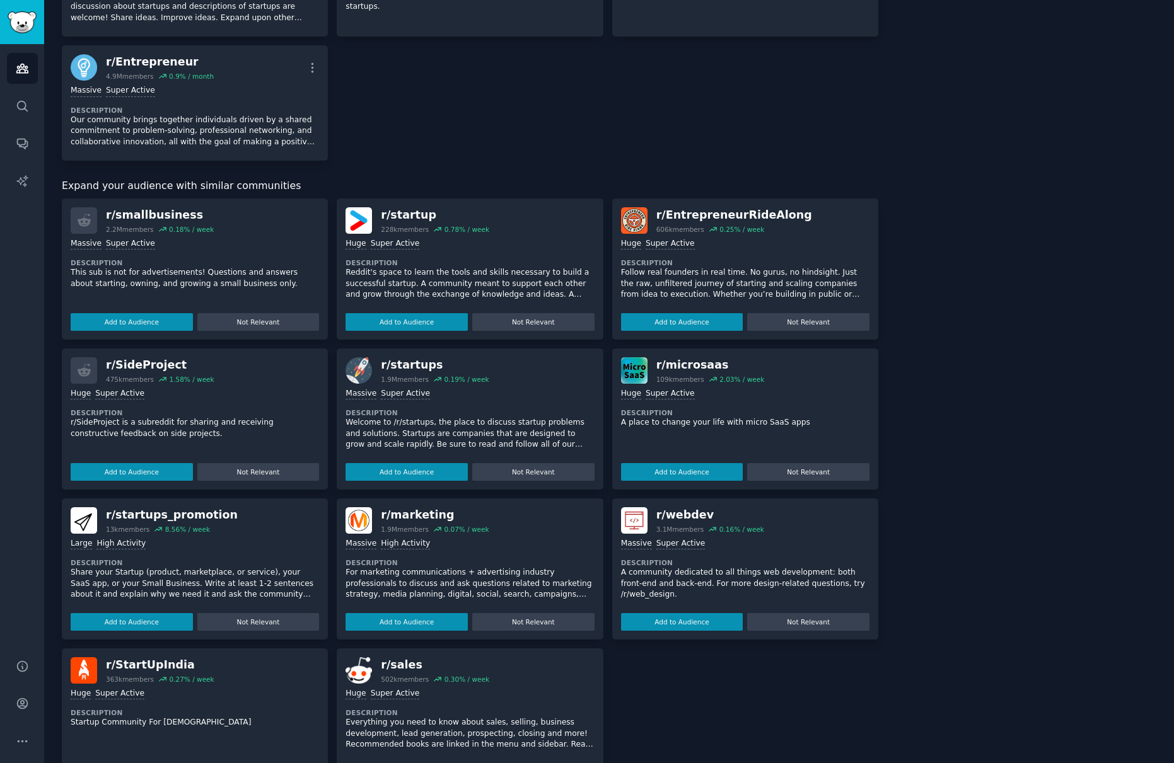
scroll to position [338, 0]
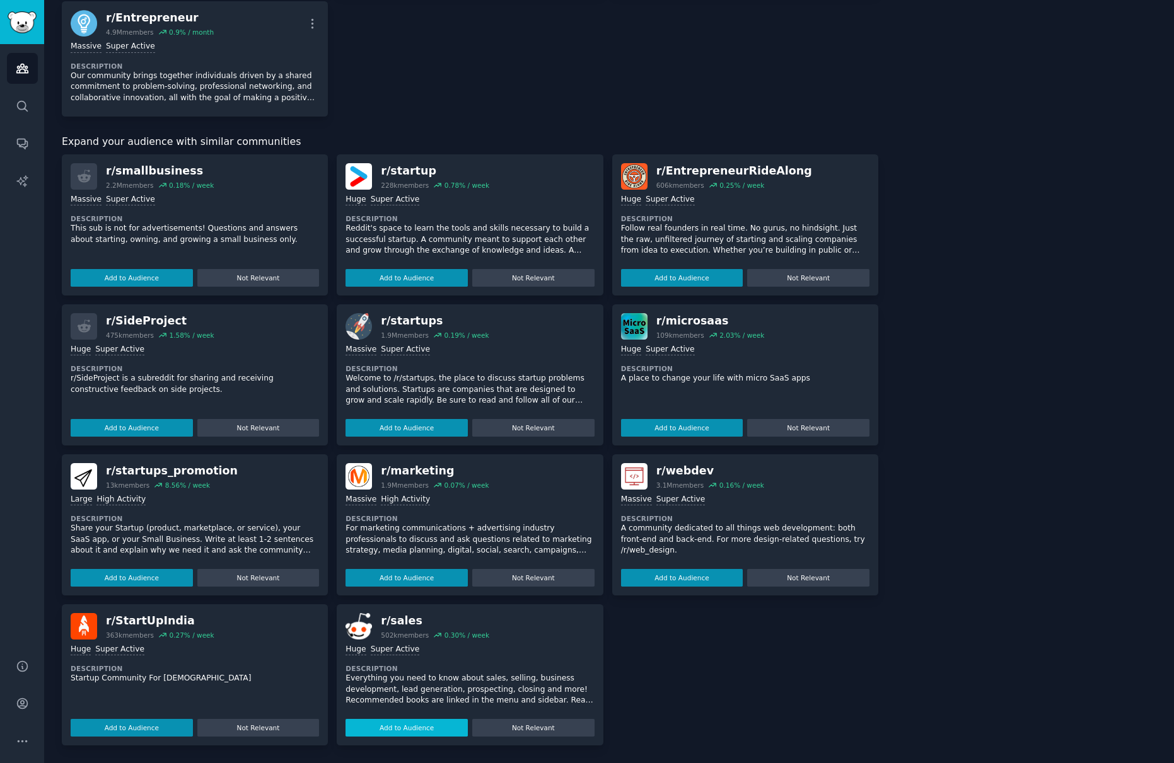
click at [413, 731] on button "Add to Audience" at bounding box center [406, 728] width 122 height 18
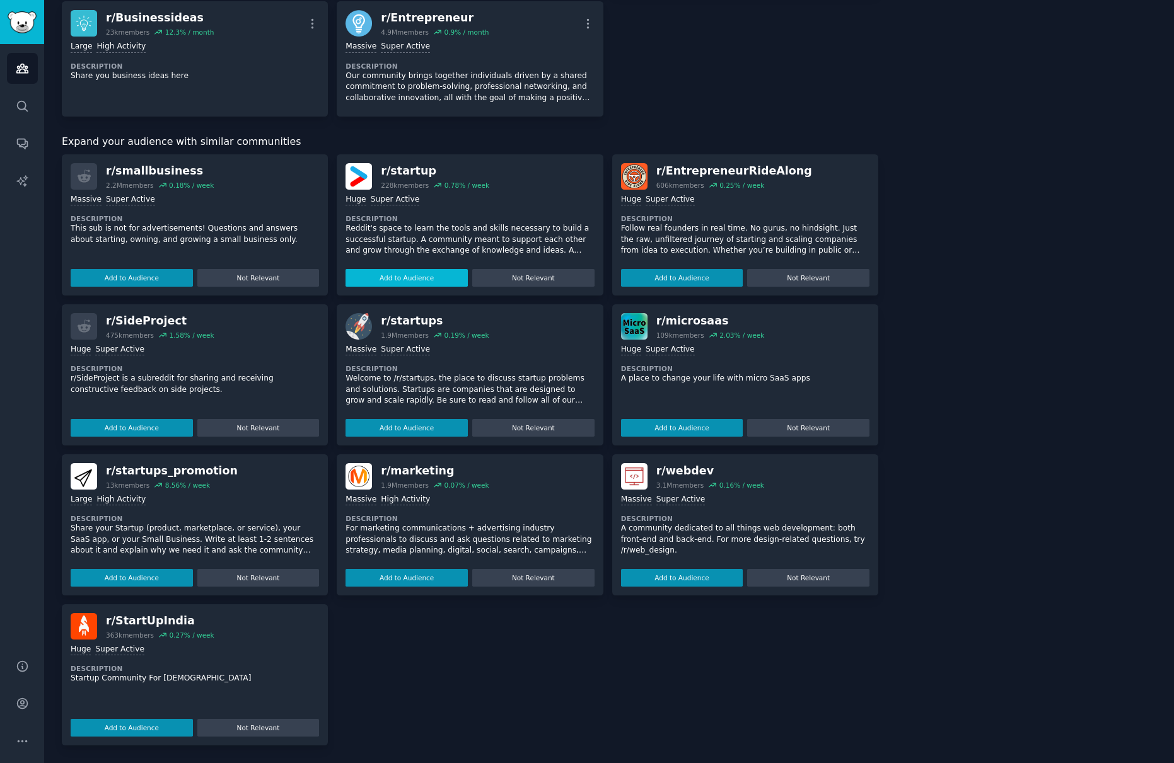
click at [398, 277] on button "Add to Audience" at bounding box center [406, 278] width 122 height 18
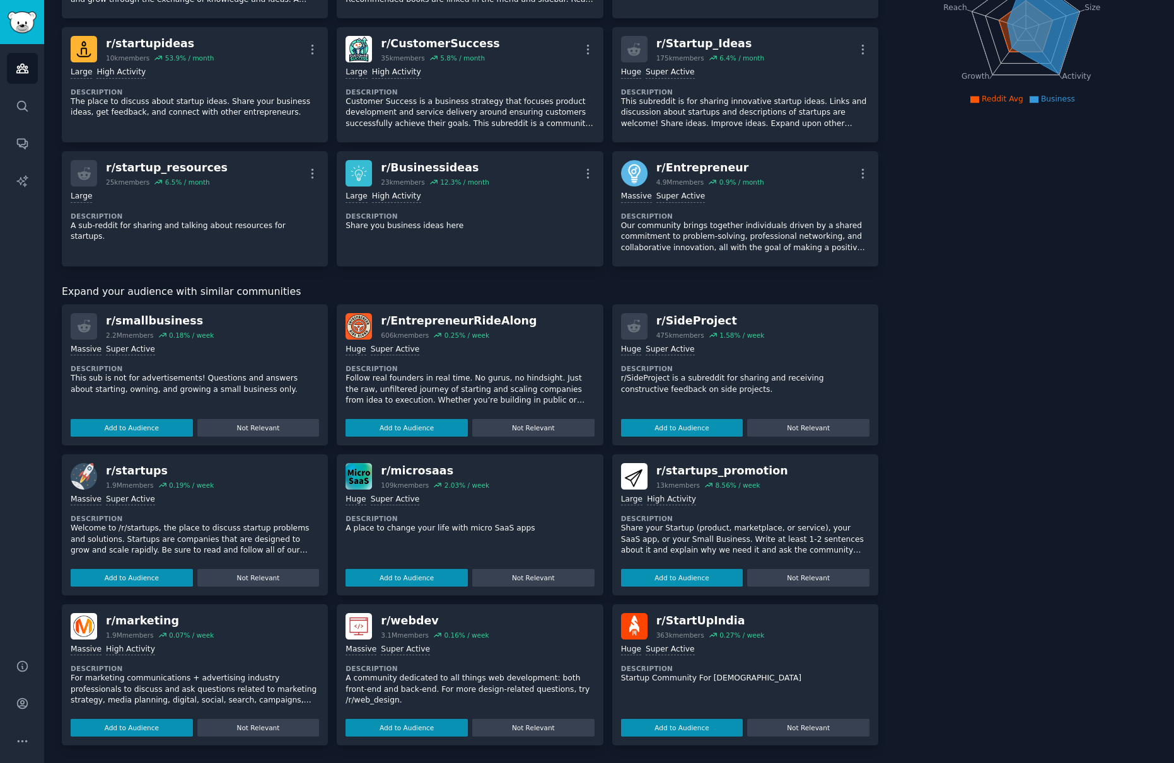
scroll to position [0, 0]
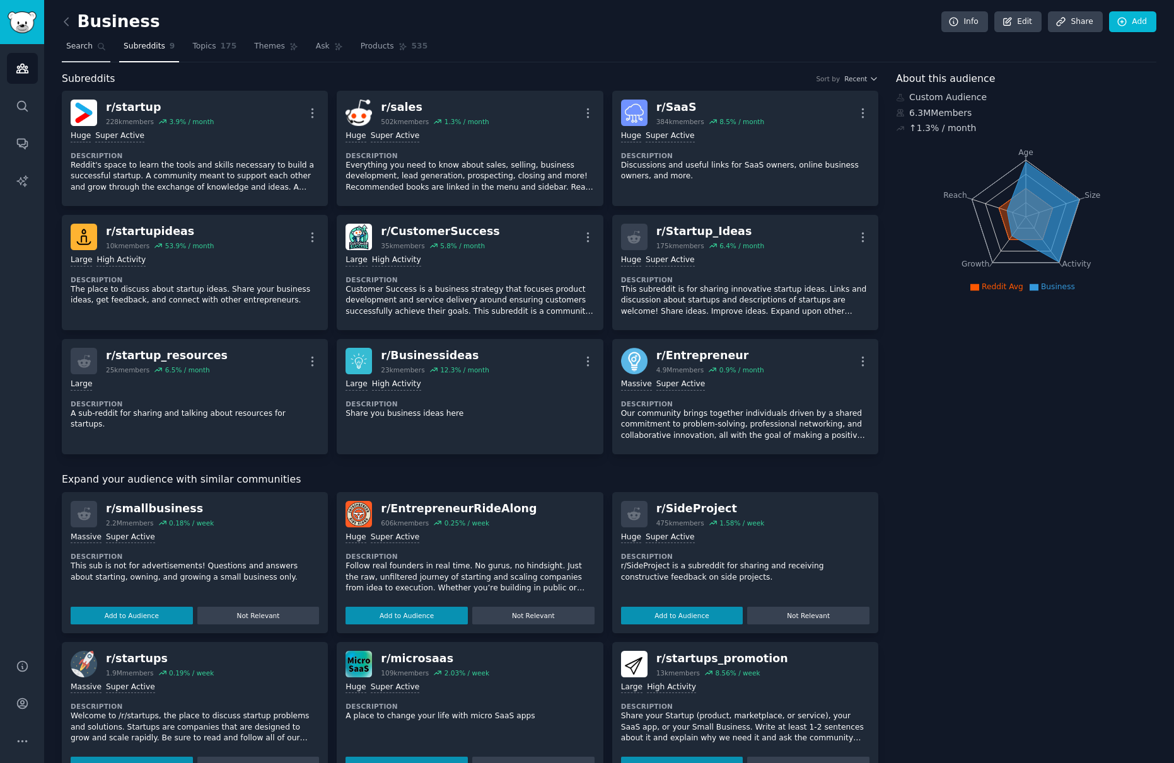
click at [83, 51] on span "Search" at bounding box center [79, 46] width 26 height 11
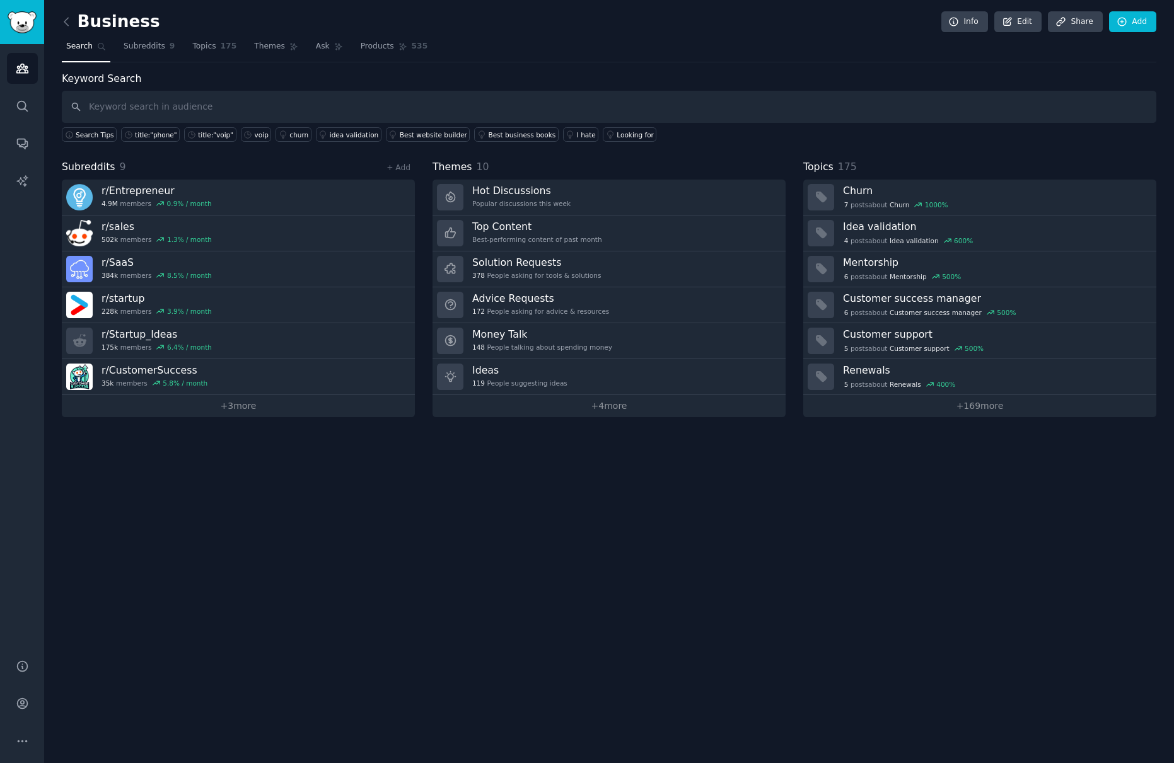
click at [444, 106] on input "text" at bounding box center [609, 107] width 1094 height 32
type input "phone"
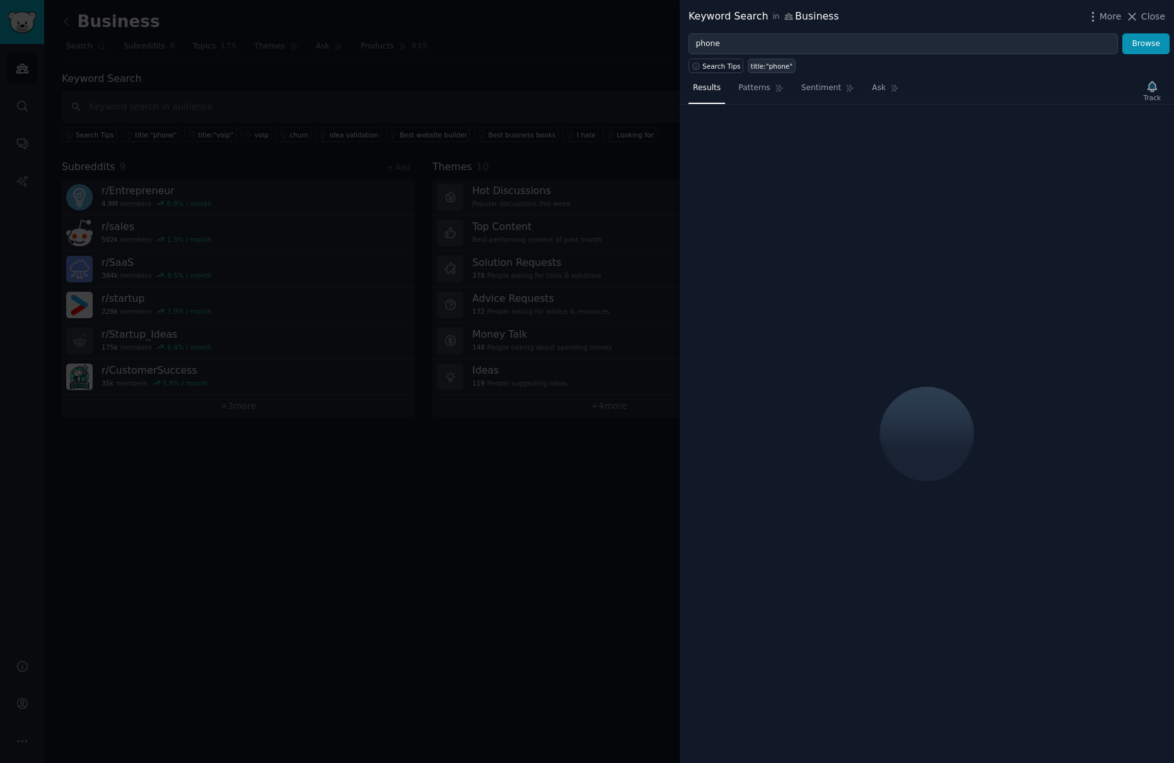
click at [770, 66] on div "title:"phone"" at bounding box center [772, 66] width 42 height 9
type input "title:"phone""
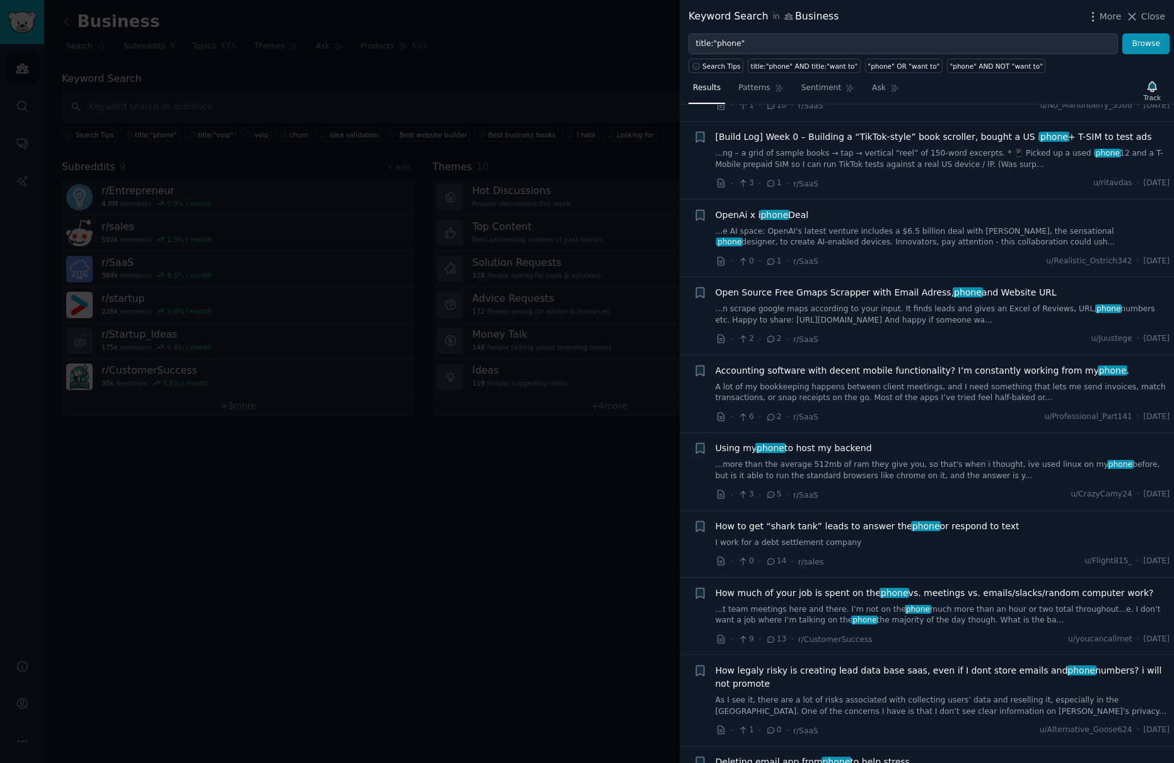
scroll to position [3834, 0]
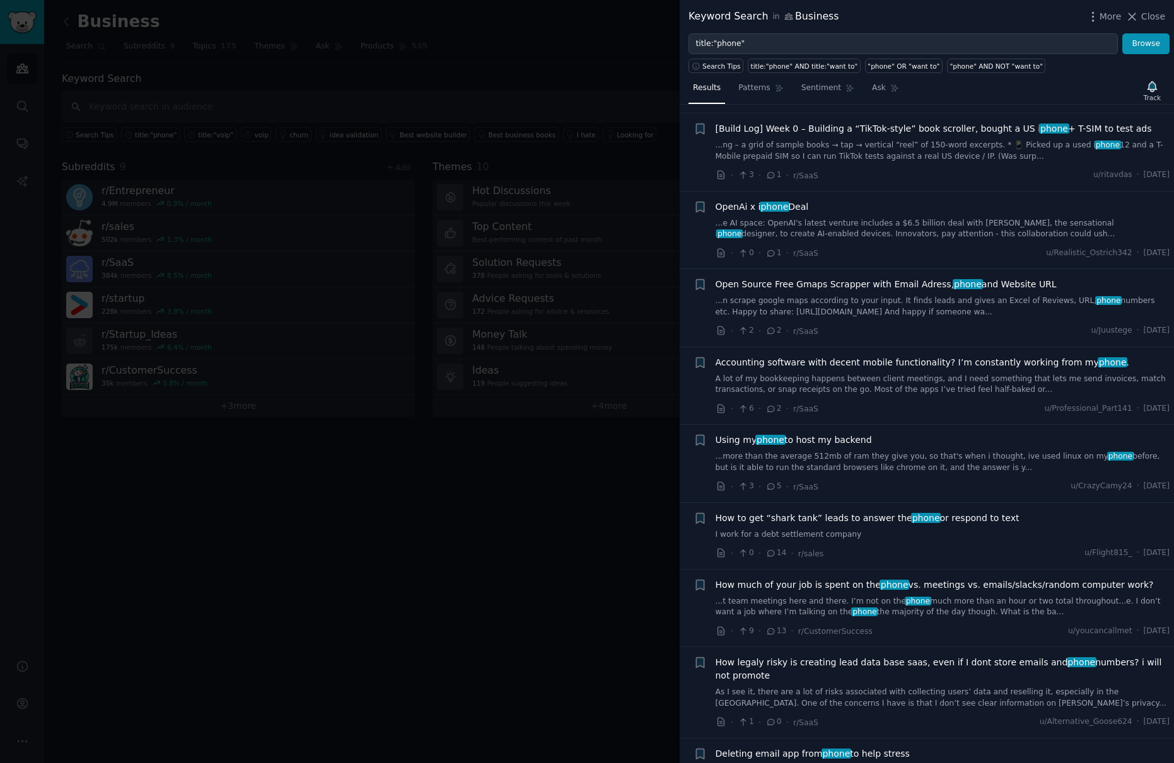
click at [578, 550] on div at bounding box center [587, 381] width 1174 height 763
